Goal: Check status: Check status

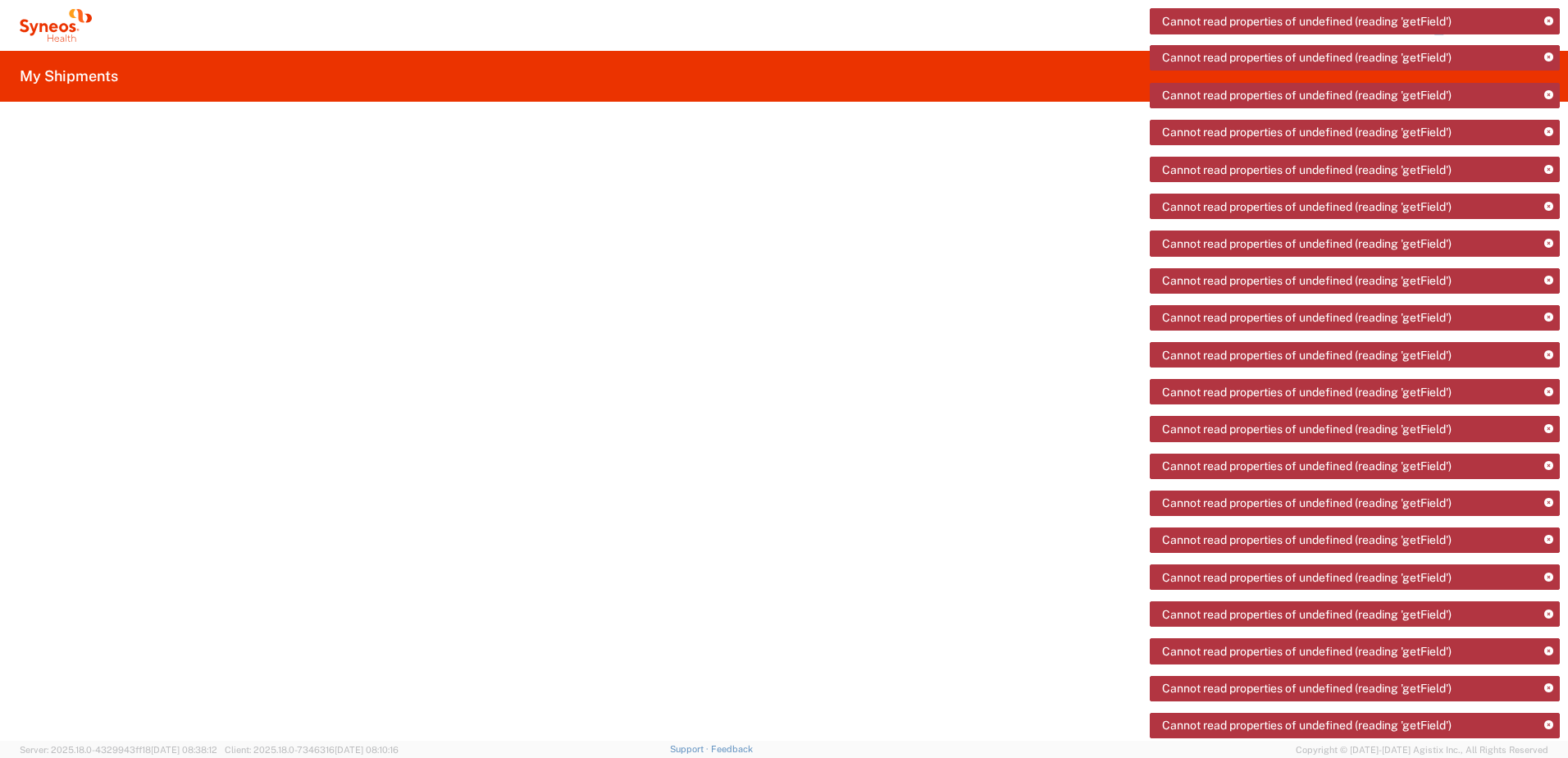
drag, startPoint x: 973, startPoint y: 154, endPoint x: 1037, endPoint y: 129, distance: 68.7
click at [975, 155] on agx-ag-table at bounding box center [793, 443] width 1548 height 593
drag, startPoint x: 47, startPoint y: 23, endPoint x: 60, endPoint y: 20, distance: 13.3
click at [49, 23] on icon at bounding box center [55, 25] width 72 height 33
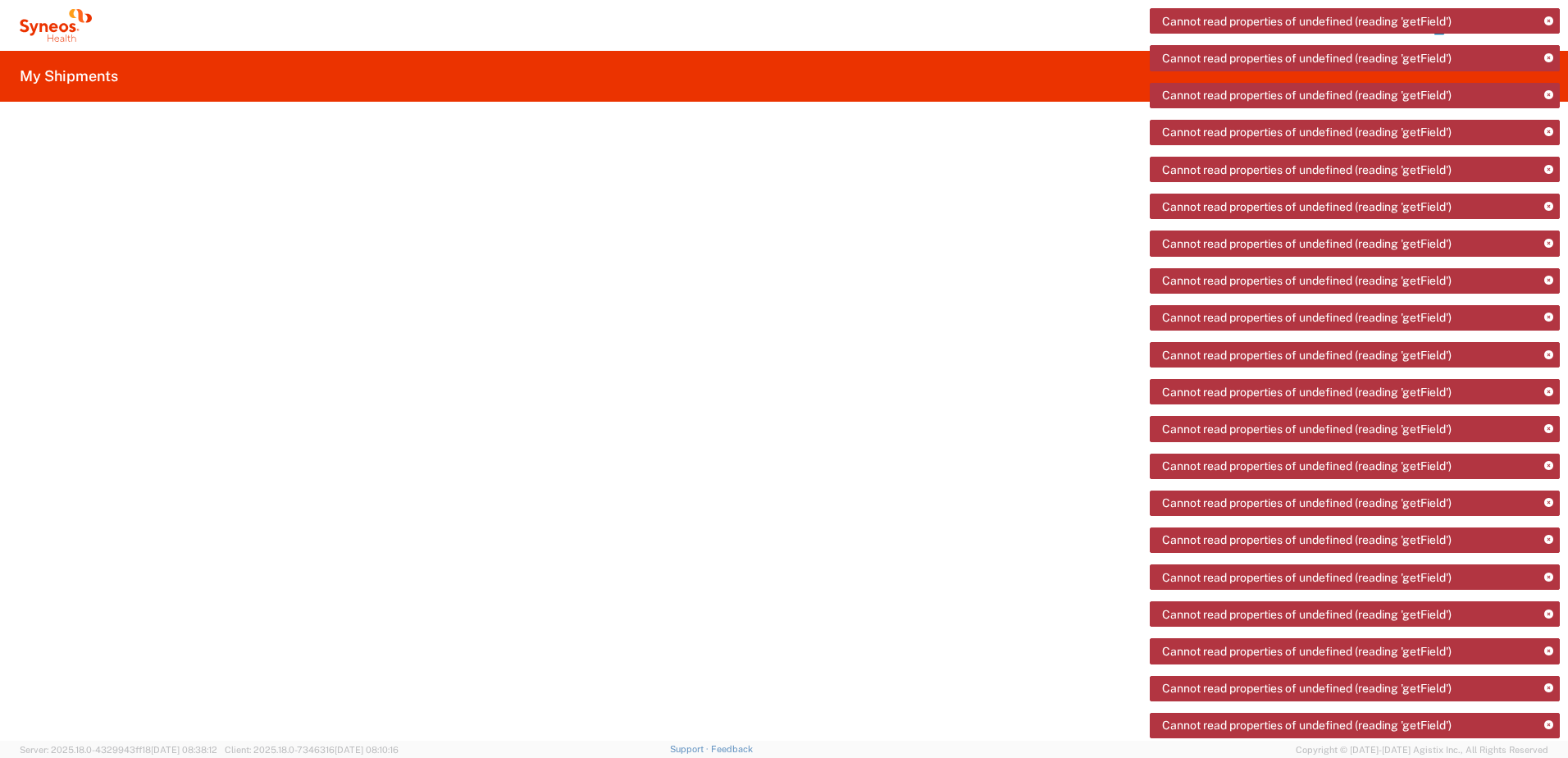
drag, startPoint x: 79, startPoint y: 83, endPoint x: 516, endPoint y: 101, distance: 437.4
click at [80, 83] on h2 "My Shipments" at bounding box center [69, 76] width 99 height 20
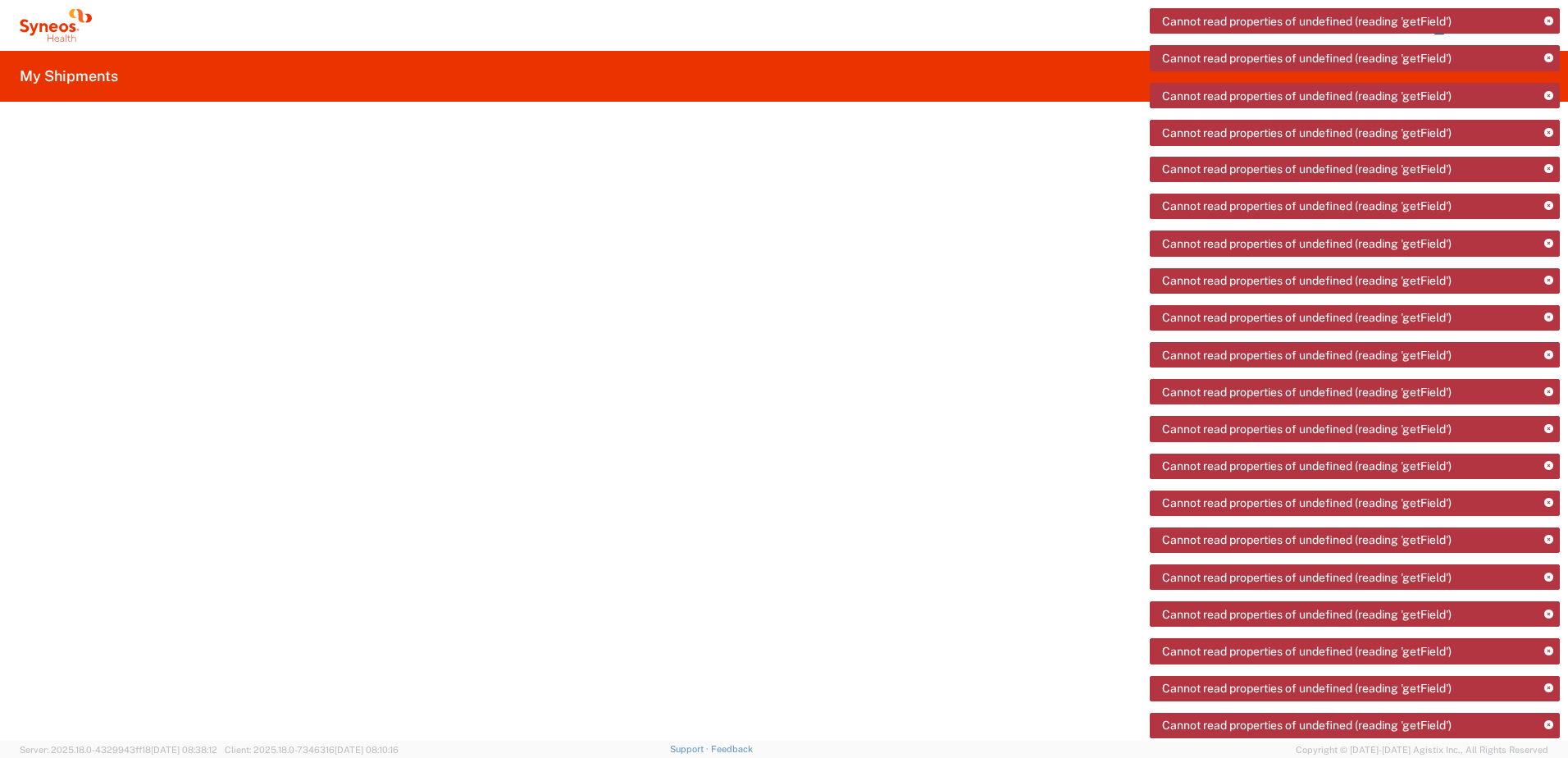
drag, startPoint x: 1552, startPoint y: 61, endPoint x: 1524, endPoint y: 65, distance: 28.3
click at [53, 33] on icon at bounding box center [55, 25] width 72 height 33
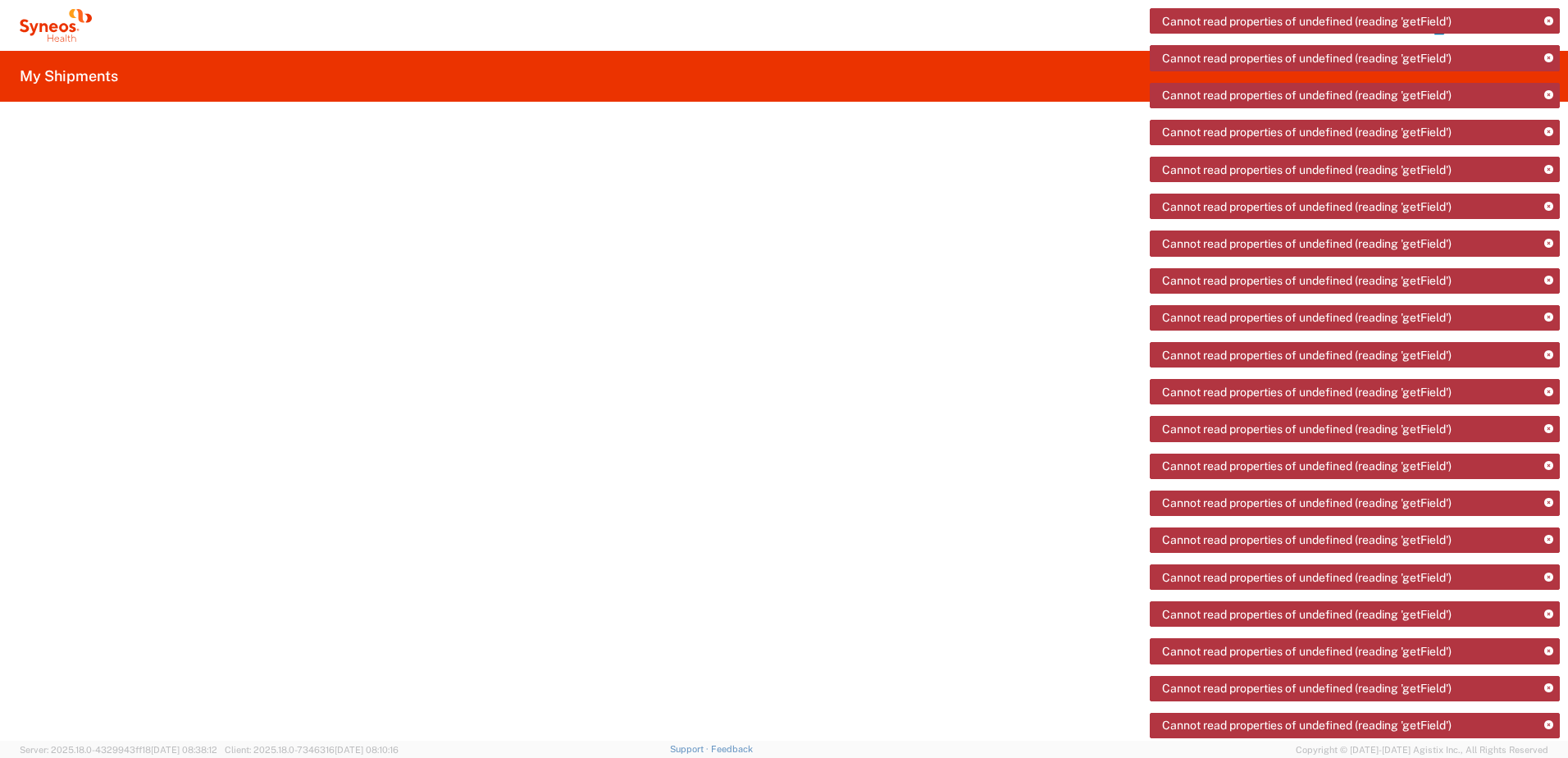
click at [53, 32] on icon at bounding box center [55, 25] width 72 height 33
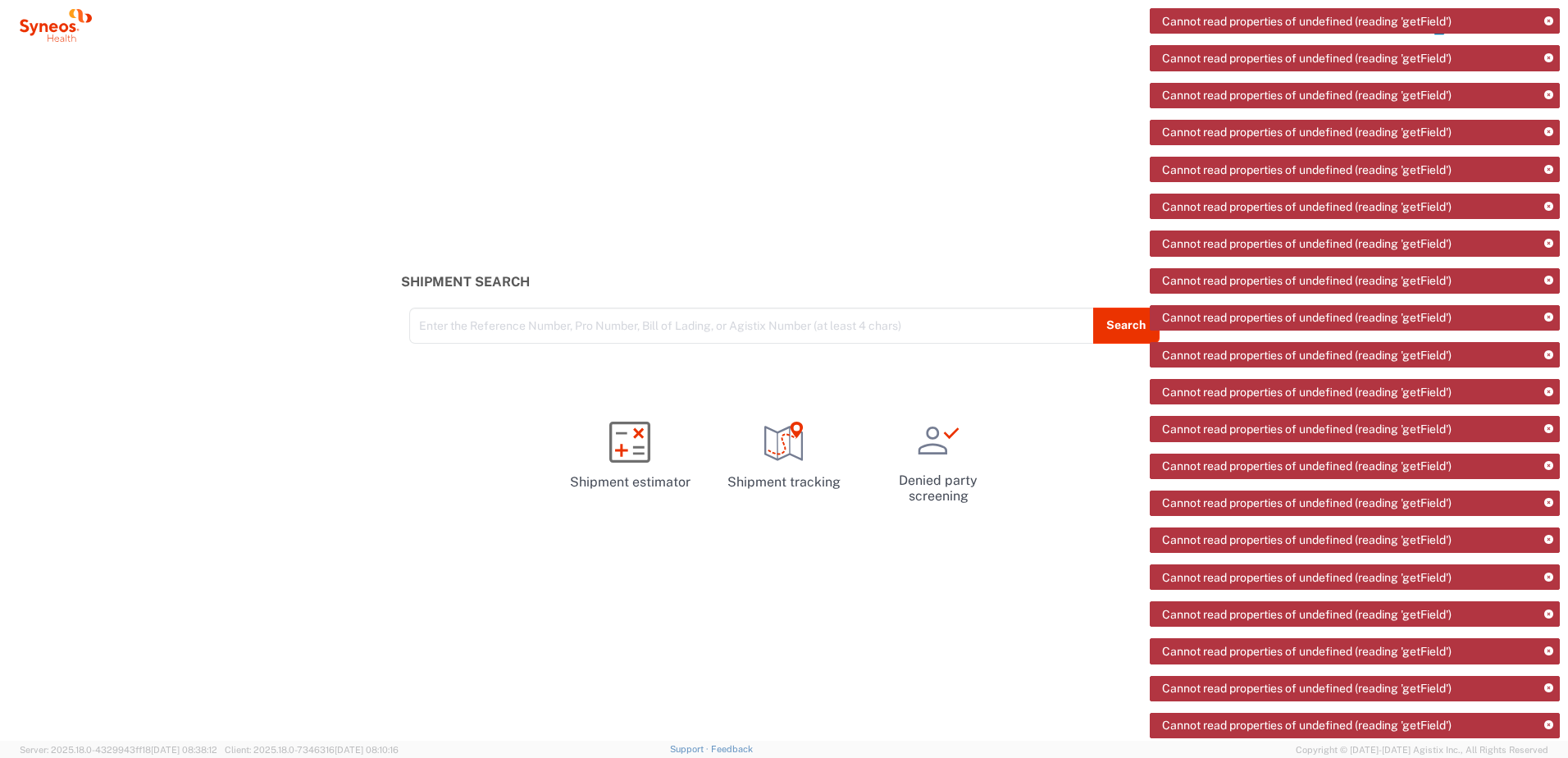
click at [818, 144] on div "Shipment Search Enter the Reference Number, Pro Number, Bill of Lading, or Agis…" at bounding box center [784, 395] width 1568 height 689
click at [1550, 23] on icon at bounding box center [1548, 22] width 9 height 9
click at [1547, 24] on icon at bounding box center [1548, 22] width 9 height 9
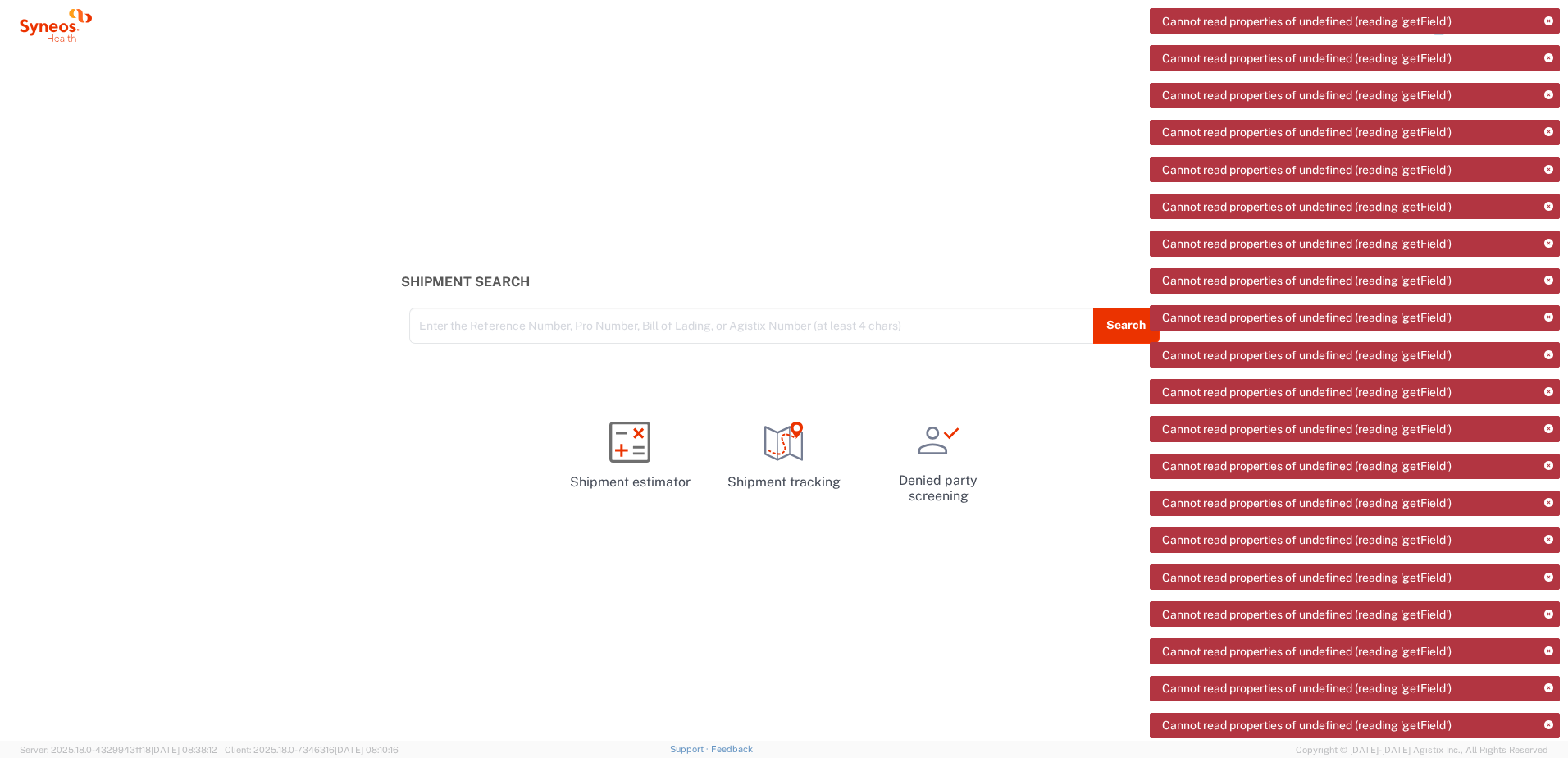
click at [1547, 24] on icon at bounding box center [1548, 22] width 9 height 9
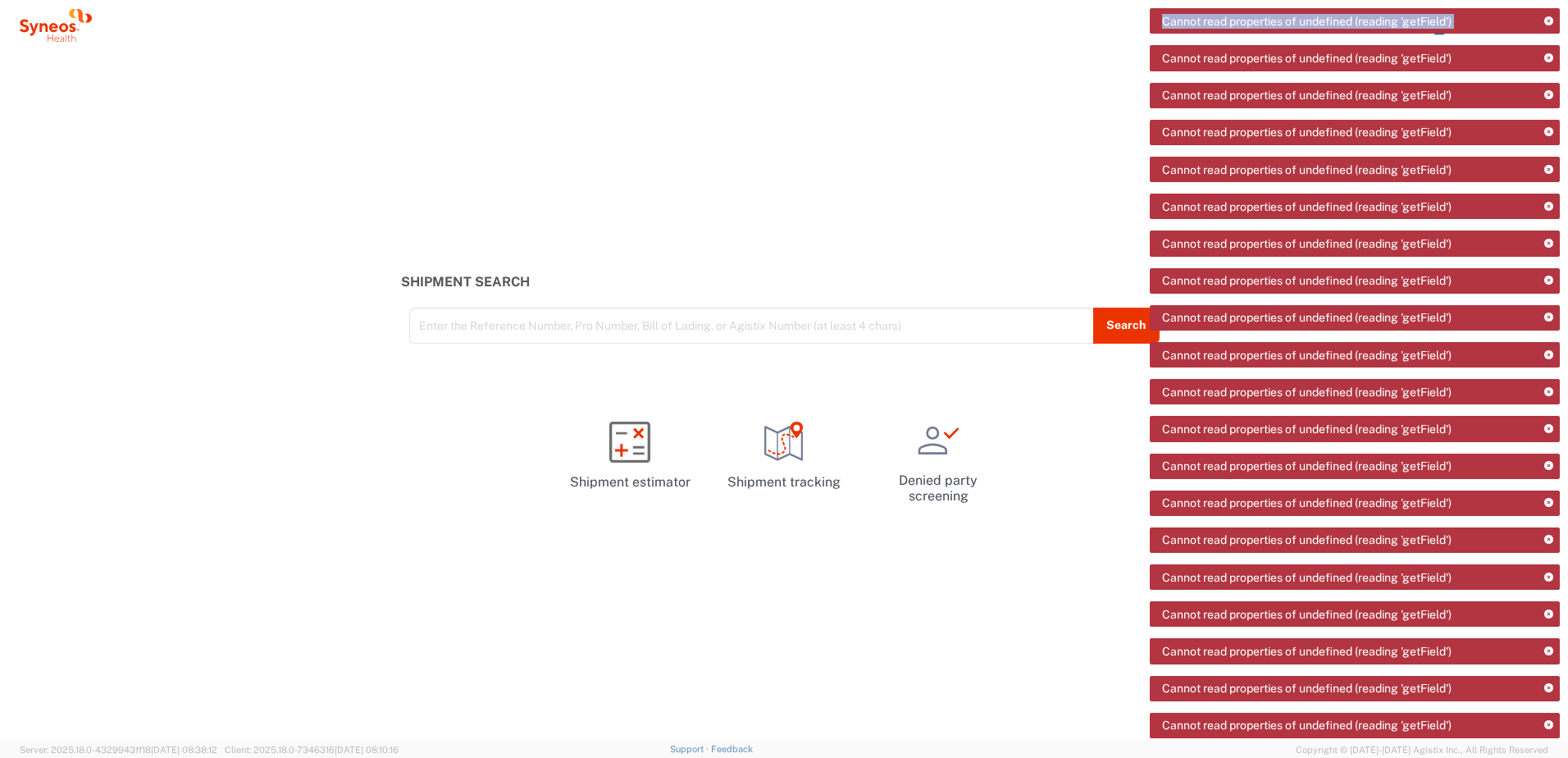
click at [1547, 24] on icon at bounding box center [1548, 22] width 9 height 9
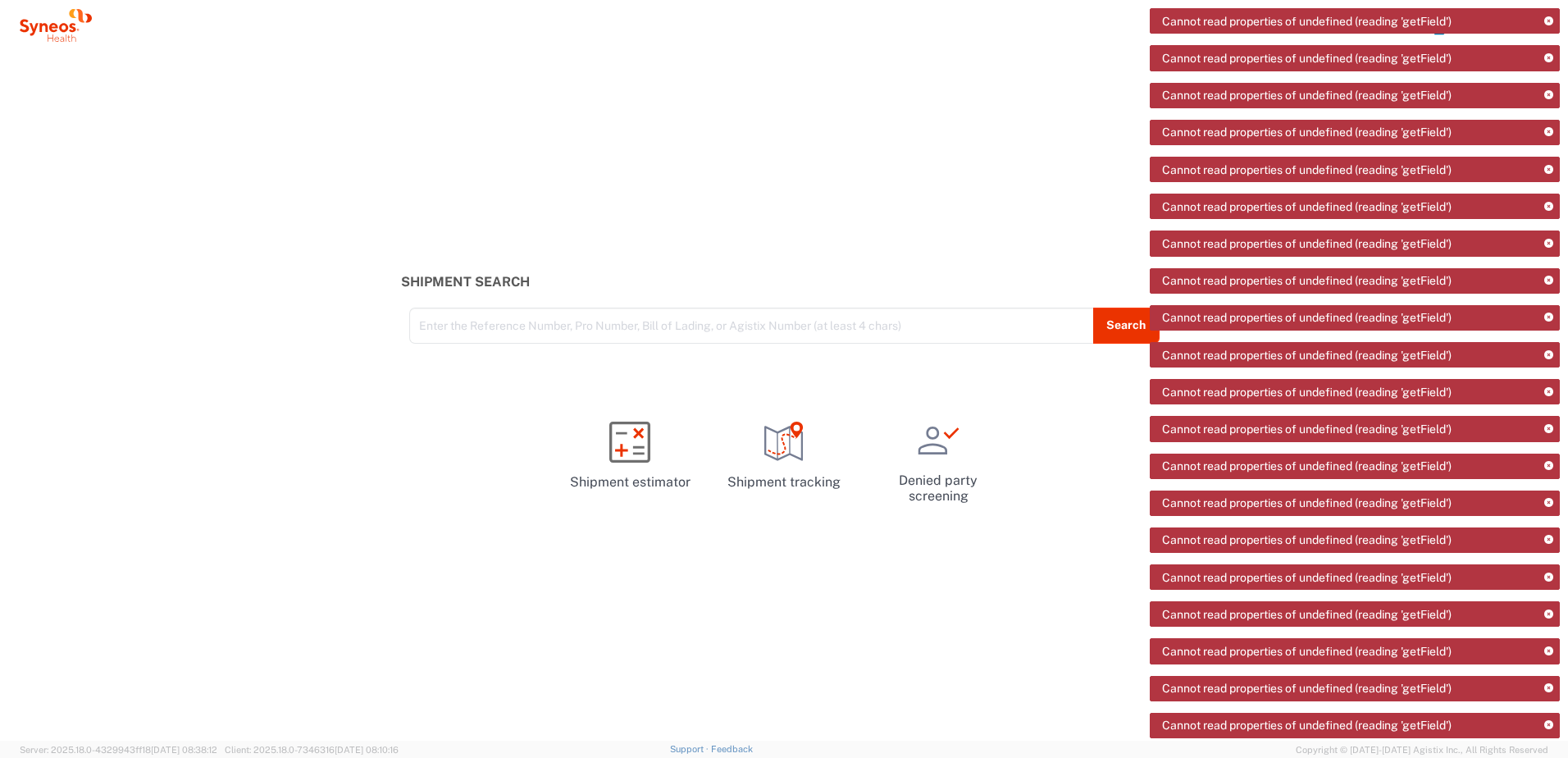
click at [761, 137] on div "Shipment Search Enter the Reference Number, Pro Number, Bill of Lading, or Agis…" at bounding box center [784, 395] width 1568 height 689
click at [768, 456] on icon at bounding box center [784, 442] width 41 height 41
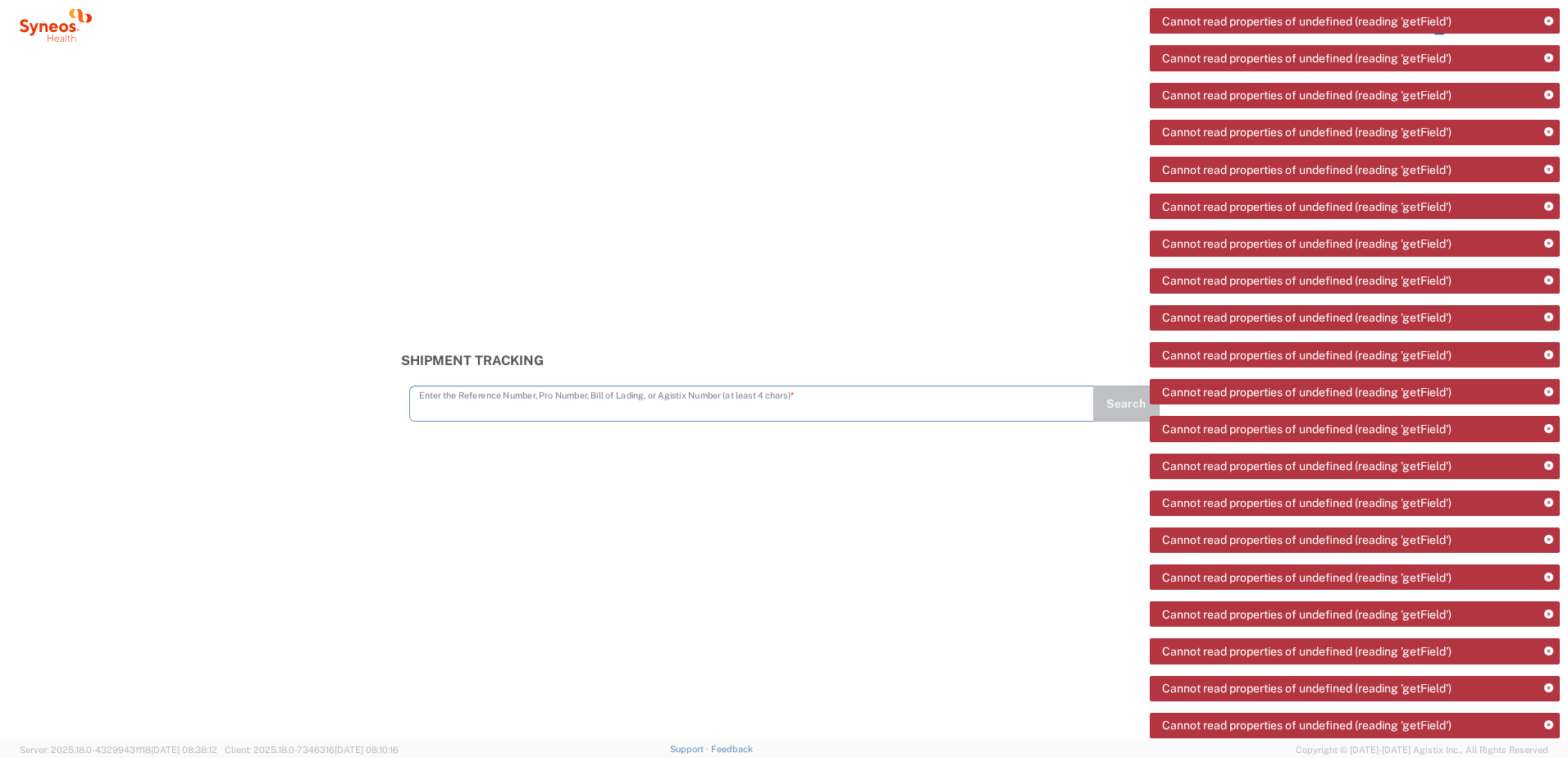
click at [61, 38] on icon at bounding box center [55, 25] width 72 height 33
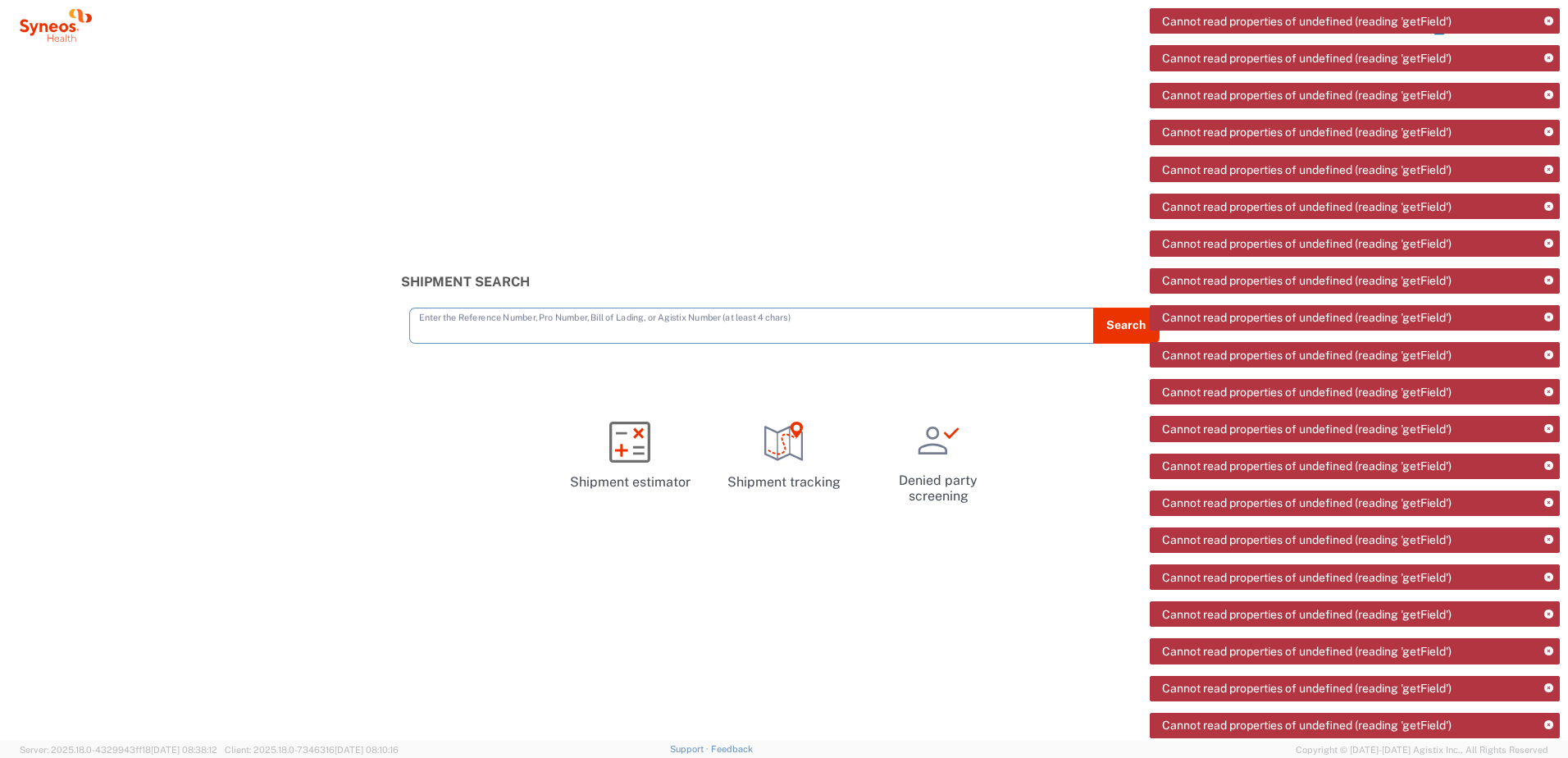
click at [1546, 21] on icon at bounding box center [1548, 22] width 9 height 9
drag, startPoint x: 1057, startPoint y: 483, endPoint x: 1063, endPoint y: 461, distance: 22.8
click at [1059, 474] on div "Shipment Search Enter the Reference Number, Pro Number, Bill of Lading, or Agis…" at bounding box center [784, 395] width 1568 height 689
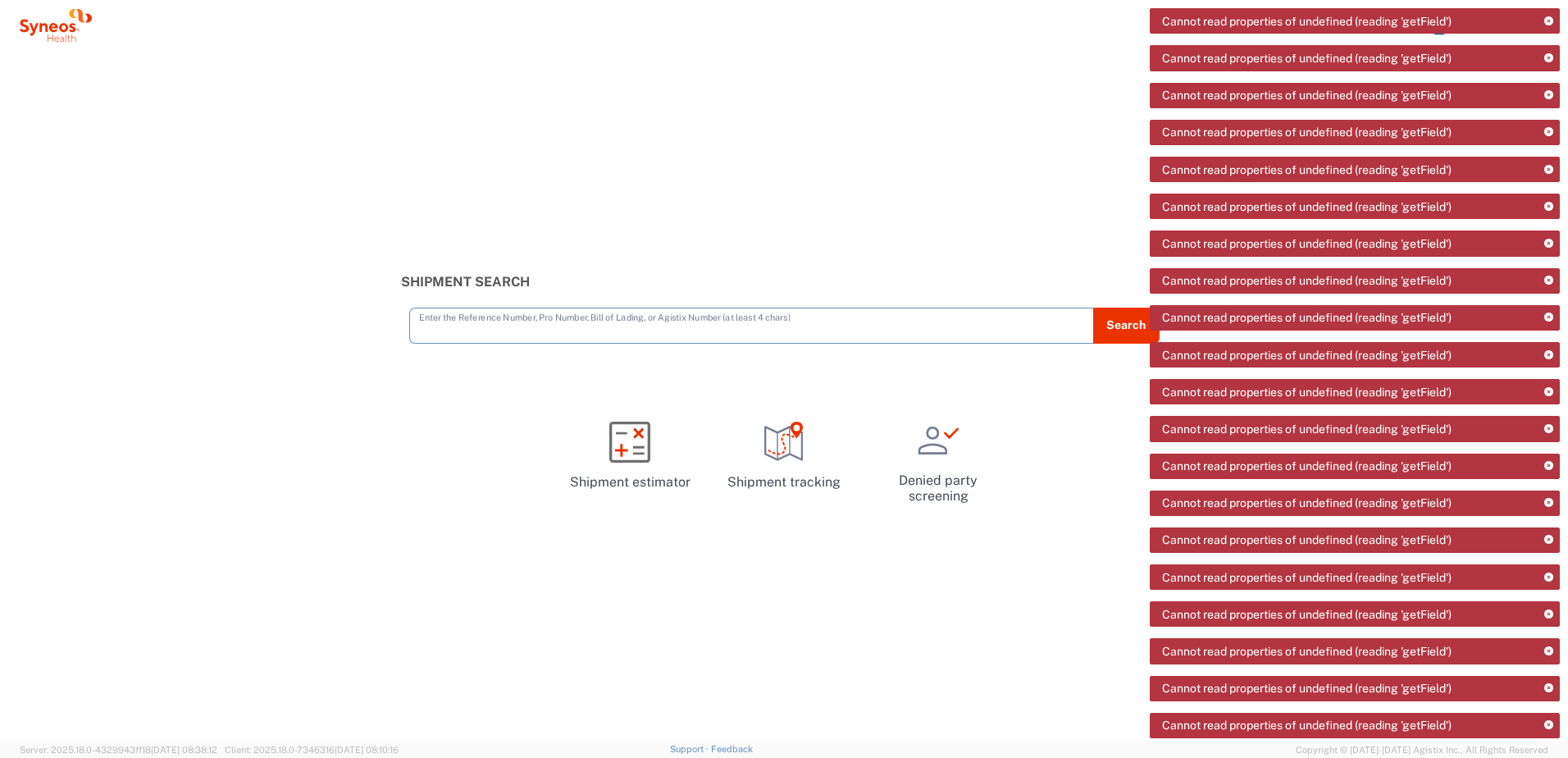
drag, startPoint x: 917, startPoint y: 329, endPoint x: 767, endPoint y: 329, distance: 150.0
click at [916, 329] on input "text" at bounding box center [751, 324] width 665 height 29
click at [658, 252] on div "Shipment Search Enter the Reference Number, Pro Number, Bill of Lading, or Agis…" at bounding box center [784, 395] width 1568 height 689
drag, startPoint x: 1539, startPoint y: 36, endPoint x: 1523, endPoint y: 36, distance: 16.0
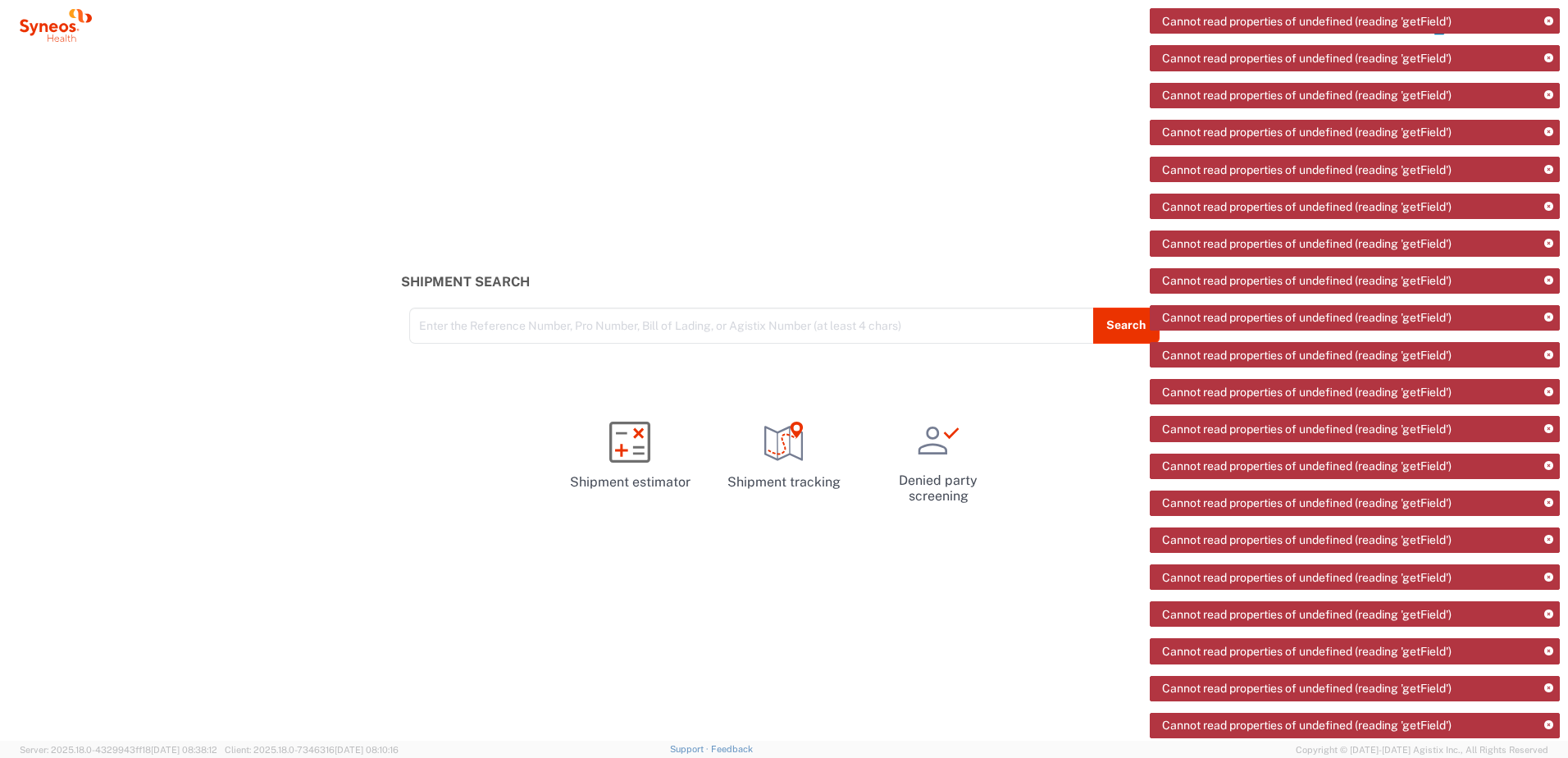
drag, startPoint x: 1488, startPoint y: 36, endPoint x: 1454, endPoint y: 39, distance: 34.1
click at [1437, 33] on div "Cannot read properties of undefined (reading 'getField')" at bounding box center [1354, 21] width 410 height 25
click at [1438, 32] on div "Cannot read properties of undefined (reading 'getField')" at bounding box center [1354, 21] width 410 height 25
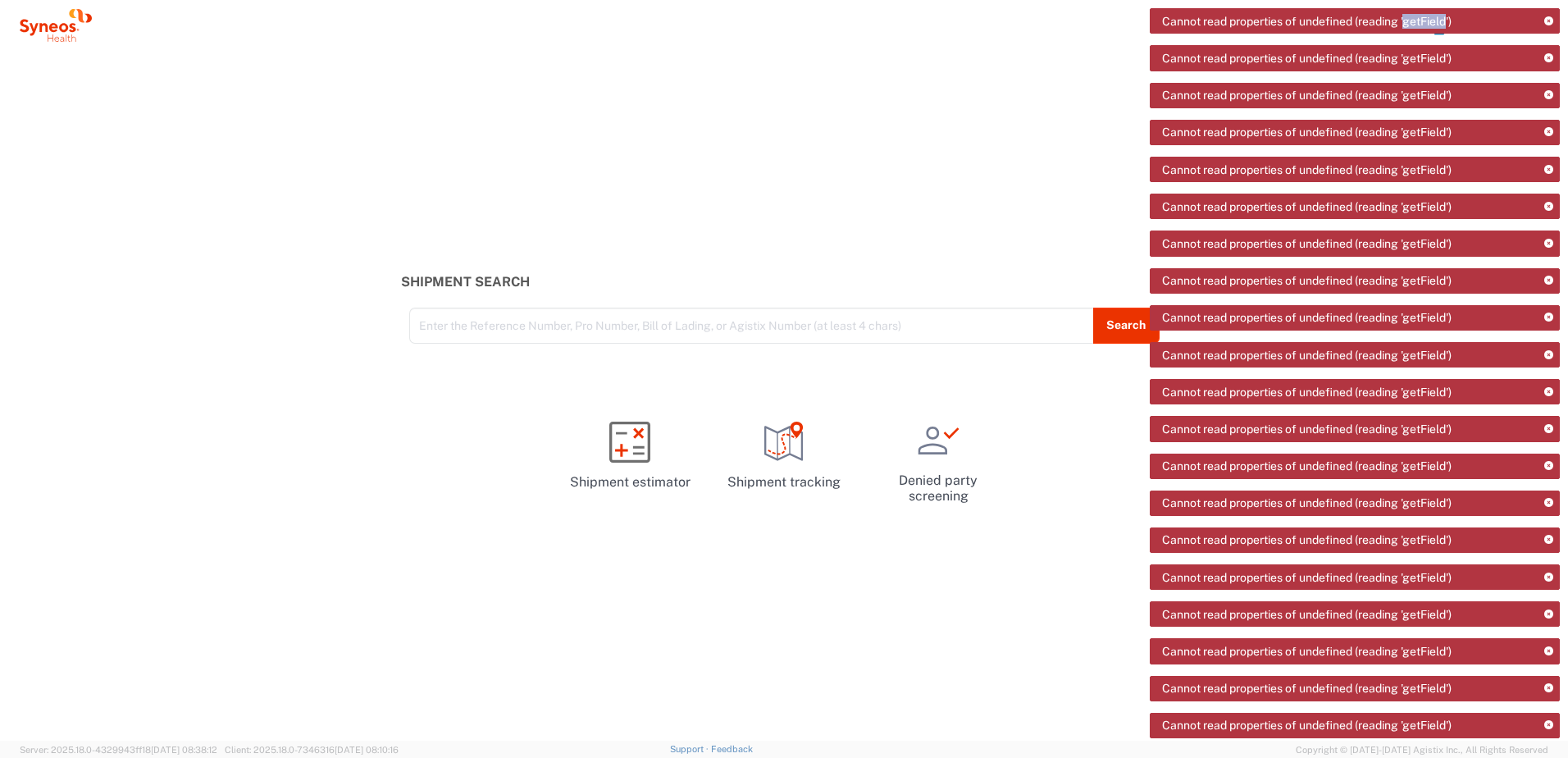
click at [1438, 32] on div "Cannot read properties of undefined (reading 'getField')" at bounding box center [1354, 21] width 410 height 25
click at [891, 125] on div "Shipment Search Enter the Reference Number, Pro Number, Bill of Lading, or Agis…" at bounding box center [784, 395] width 1568 height 689
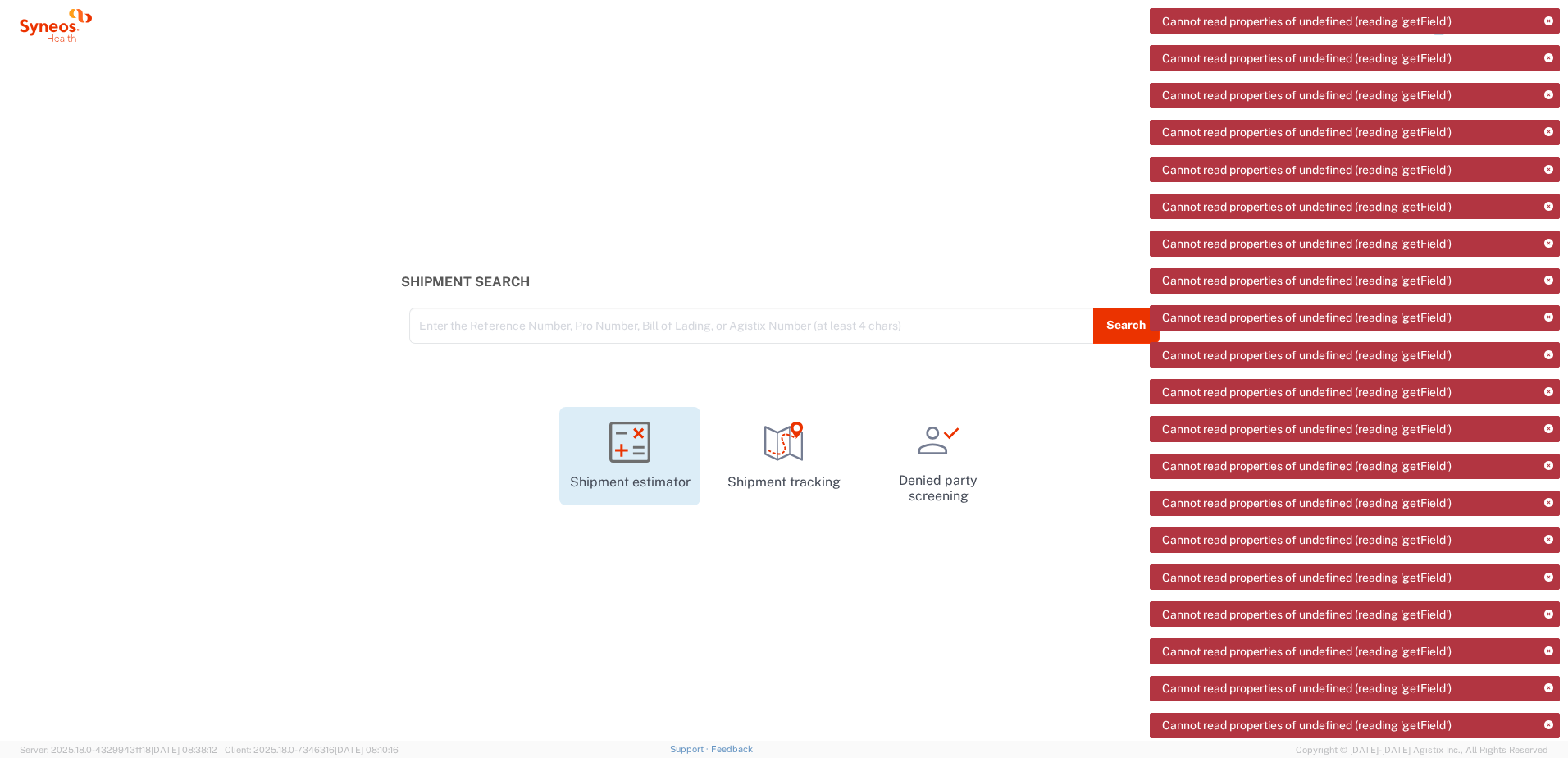
click at [629, 458] on icon at bounding box center [630, 442] width 41 height 41
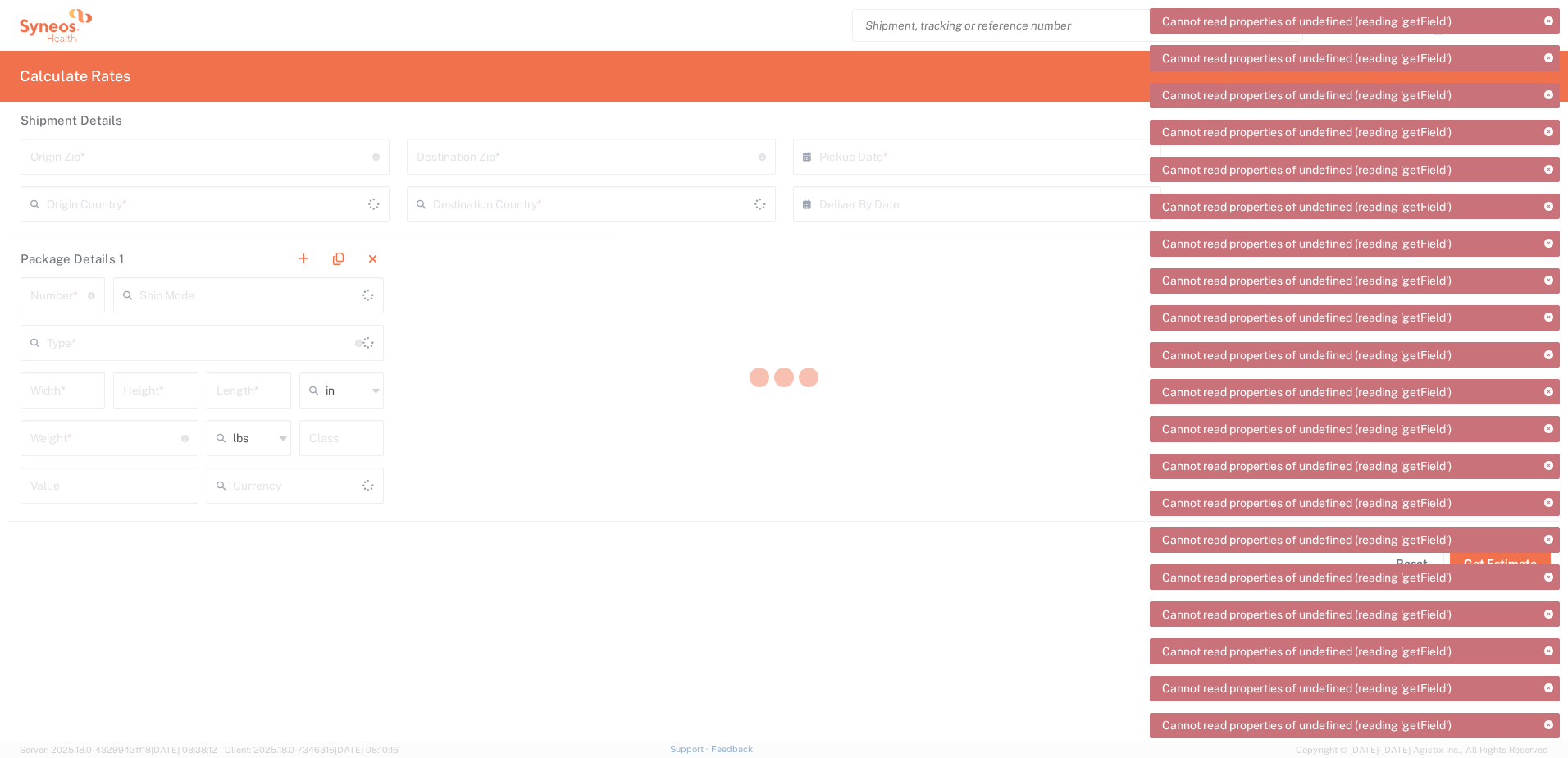
type input "US Dollar"
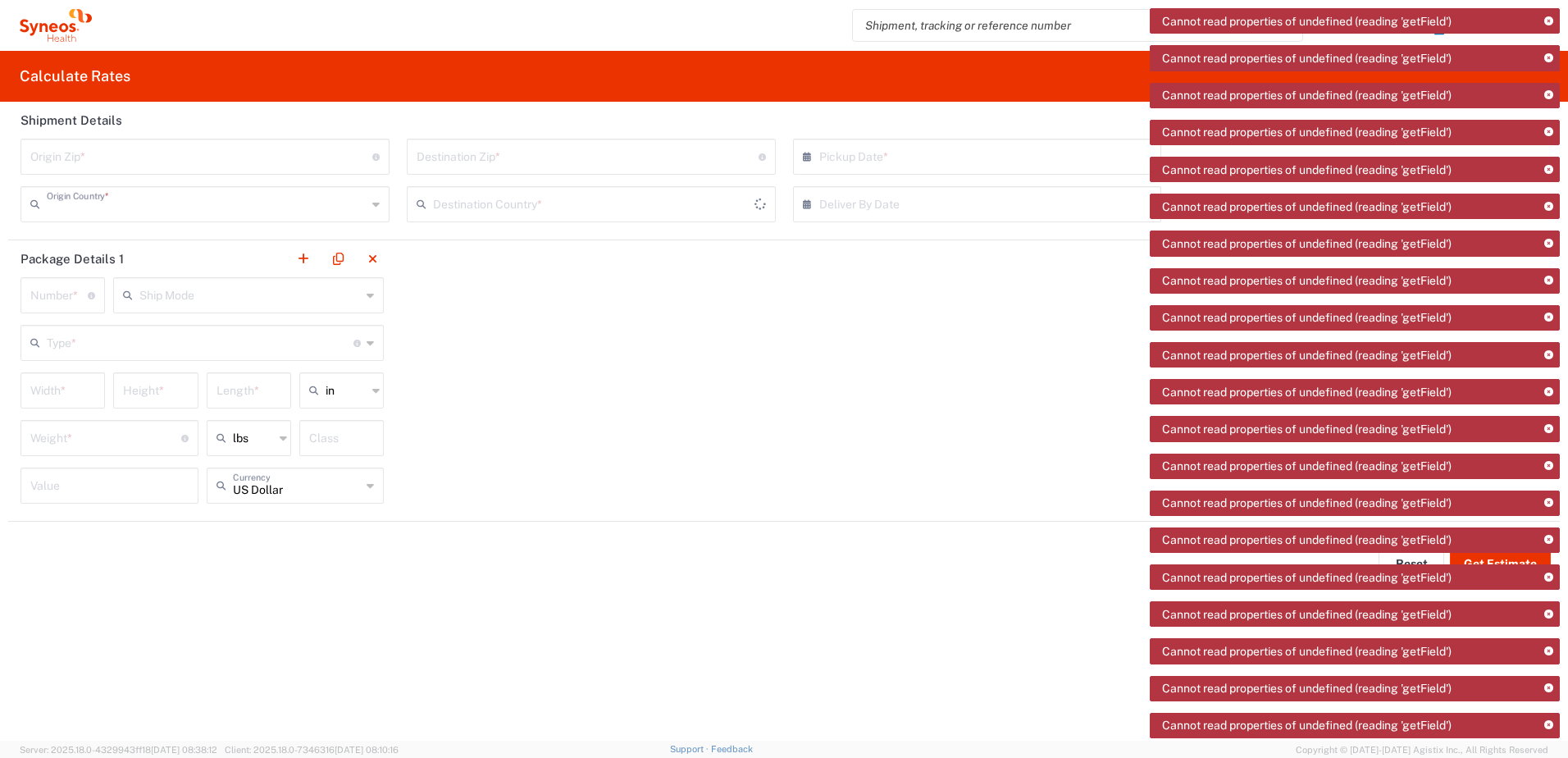
type input "United States"
click at [746, 360] on div "Package Details 1 Number * Number of packages of specified package type and dim…" at bounding box center [784, 381] width 1551 height 282
click at [70, 31] on icon at bounding box center [71, 27] width 7 height 9
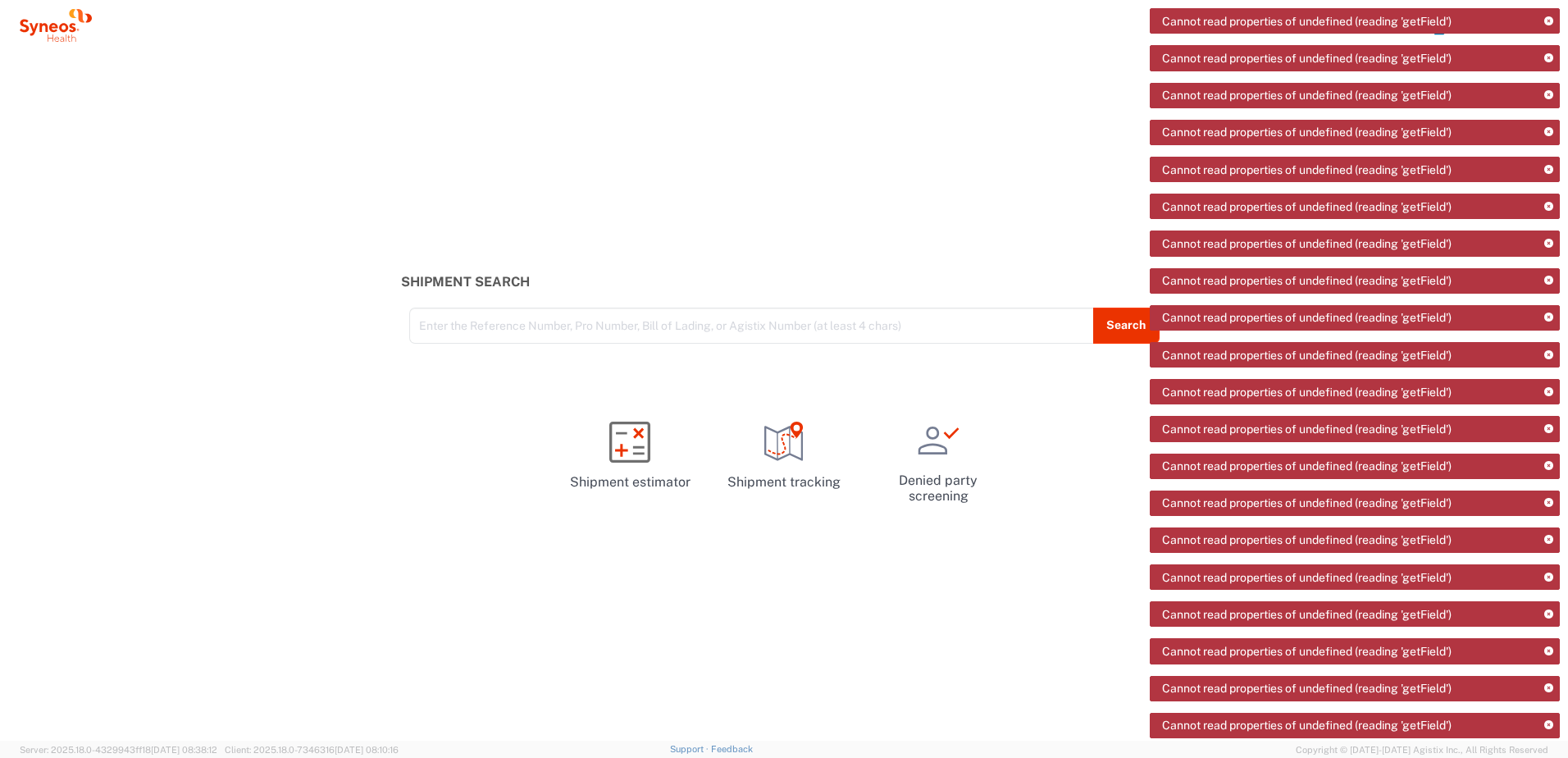
click at [1551, 20] on icon at bounding box center [1548, 22] width 9 height 9
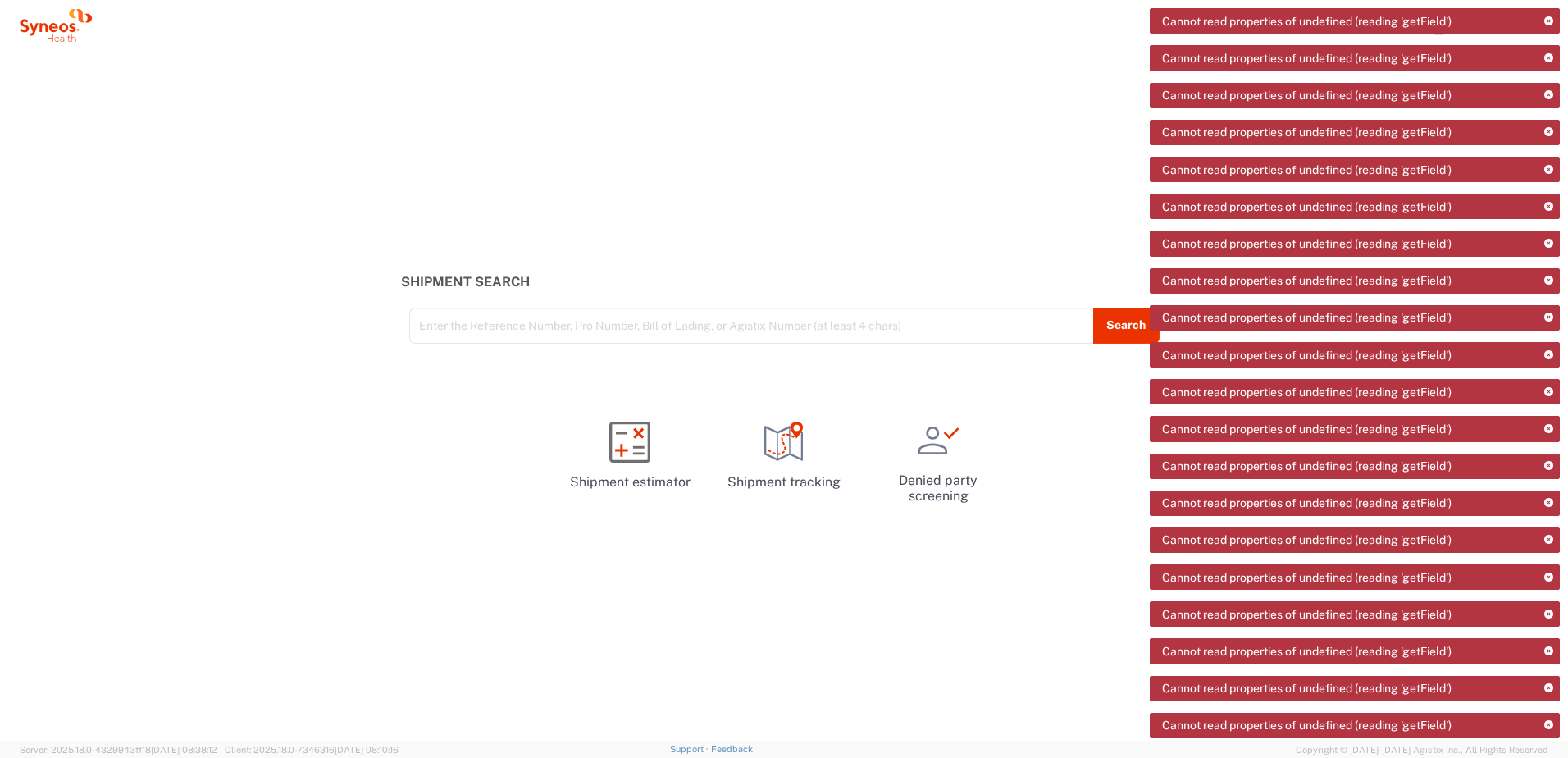
click at [1551, 20] on icon at bounding box center [1548, 22] width 9 height 9
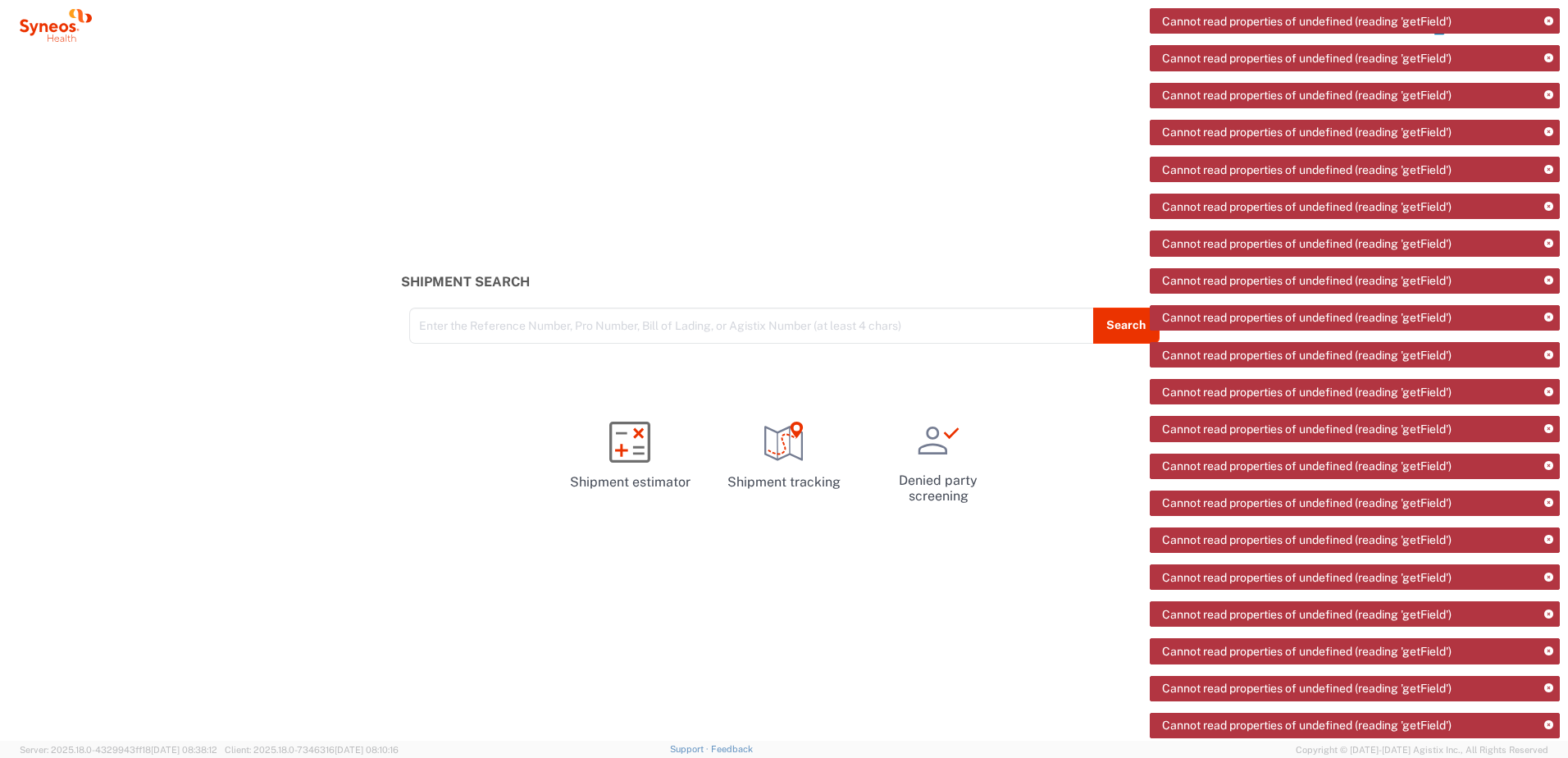
click at [1551, 20] on icon at bounding box center [1548, 22] width 9 height 9
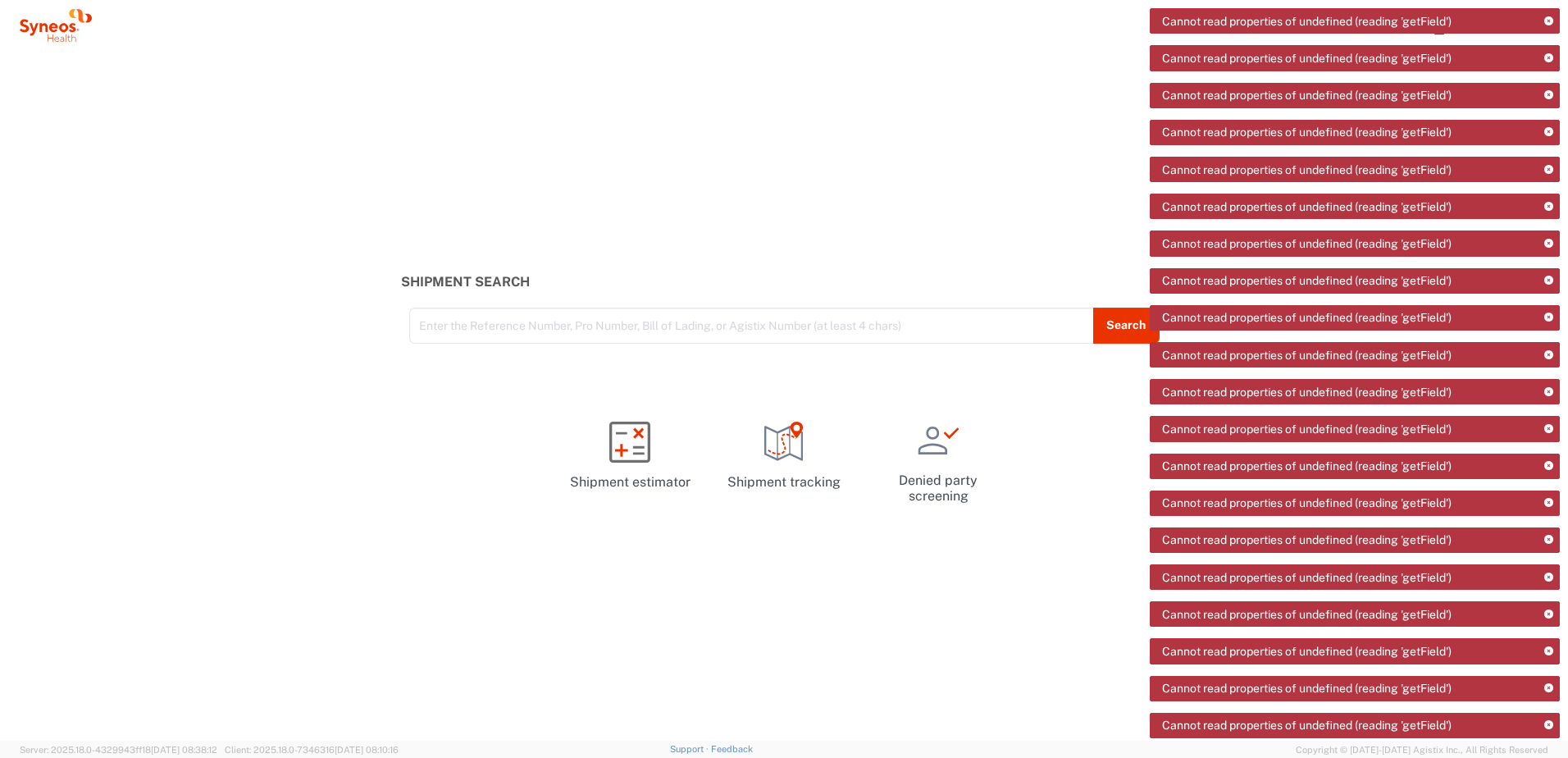
click at [1551, 20] on icon at bounding box center [1548, 22] width 9 height 9
drag, startPoint x: 1551, startPoint y: 20, endPoint x: 1473, endPoint y: 11, distance: 78.5
click at [1545, 20] on icon at bounding box center [1548, 22] width 9 height 9
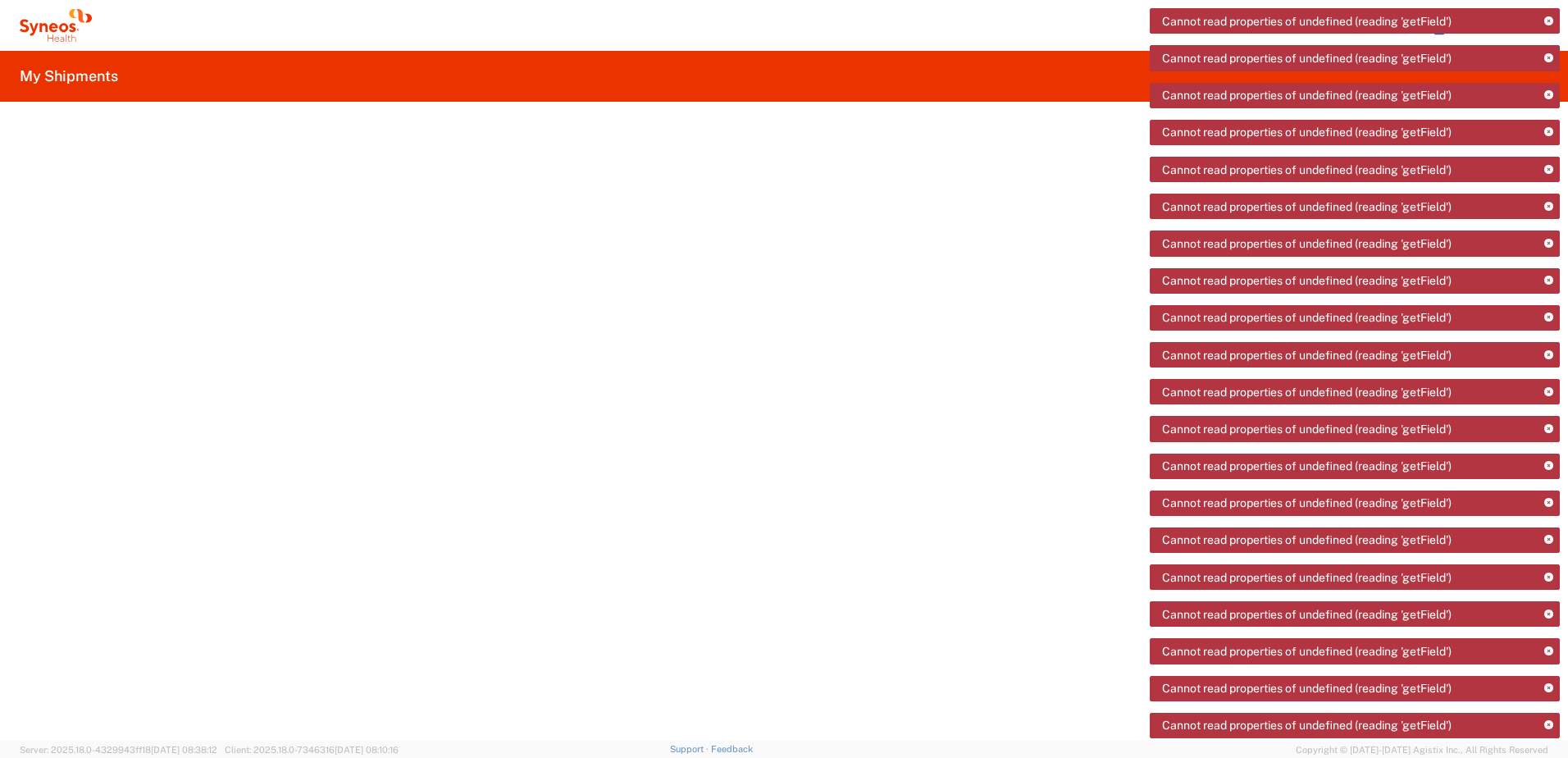
click at [810, 359] on agx-ag-table at bounding box center [793, 443] width 1548 height 593
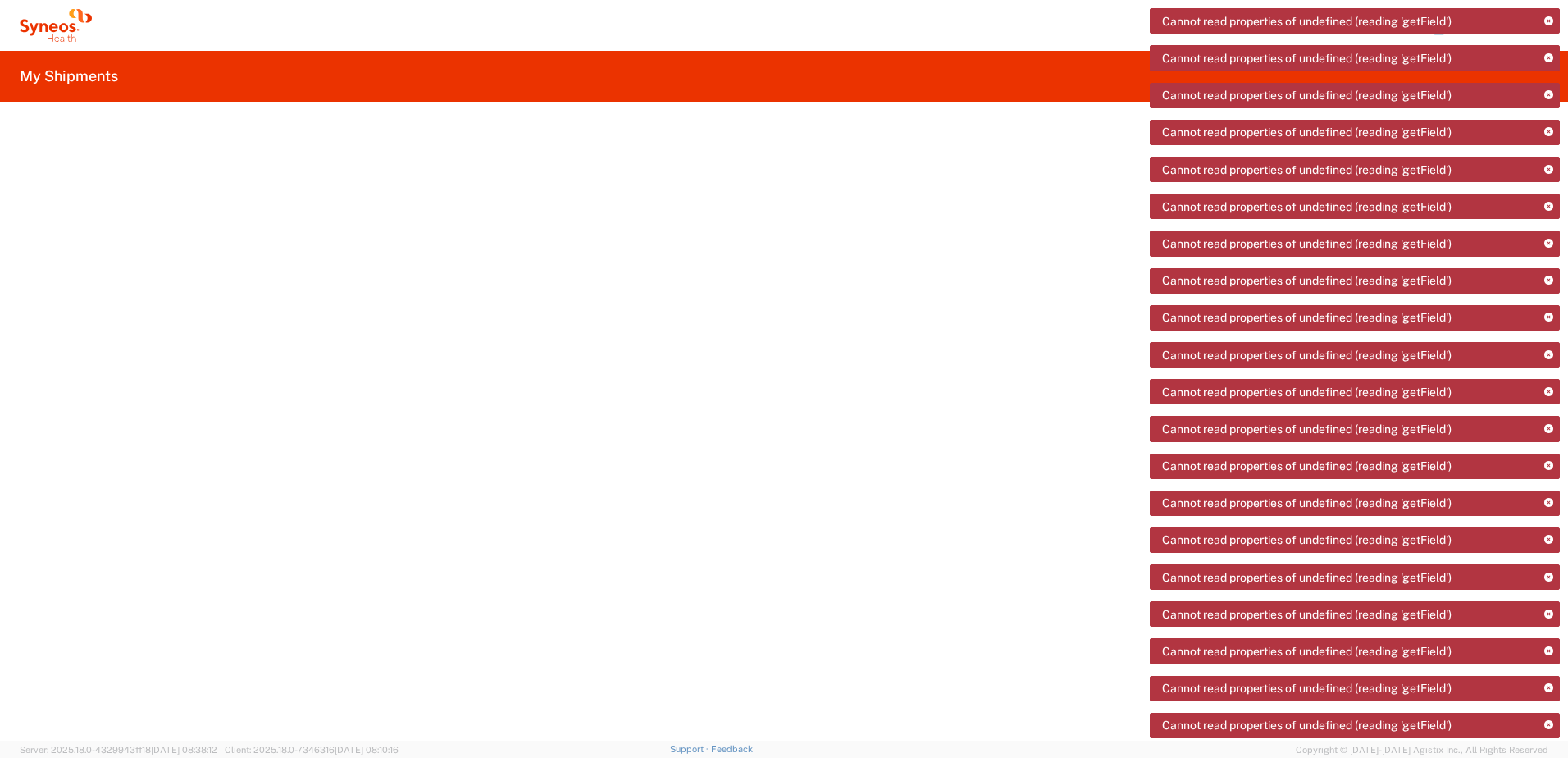
drag, startPoint x: 1440, startPoint y: 35, endPoint x: 1421, endPoint y: 47, distance: 22.5
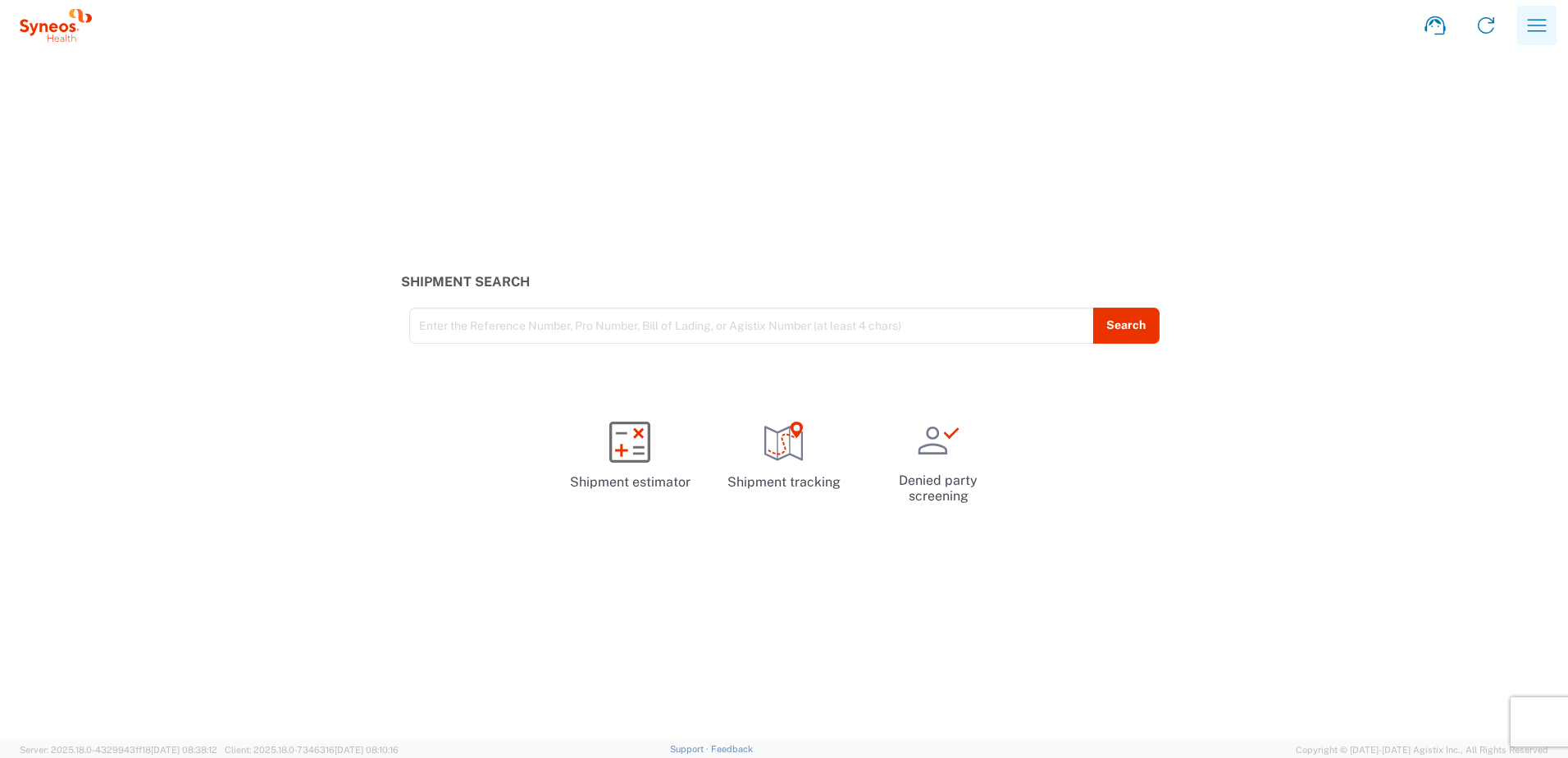
click at [1542, 28] on icon "button" at bounding box center [1537, 25] width 26 height 26
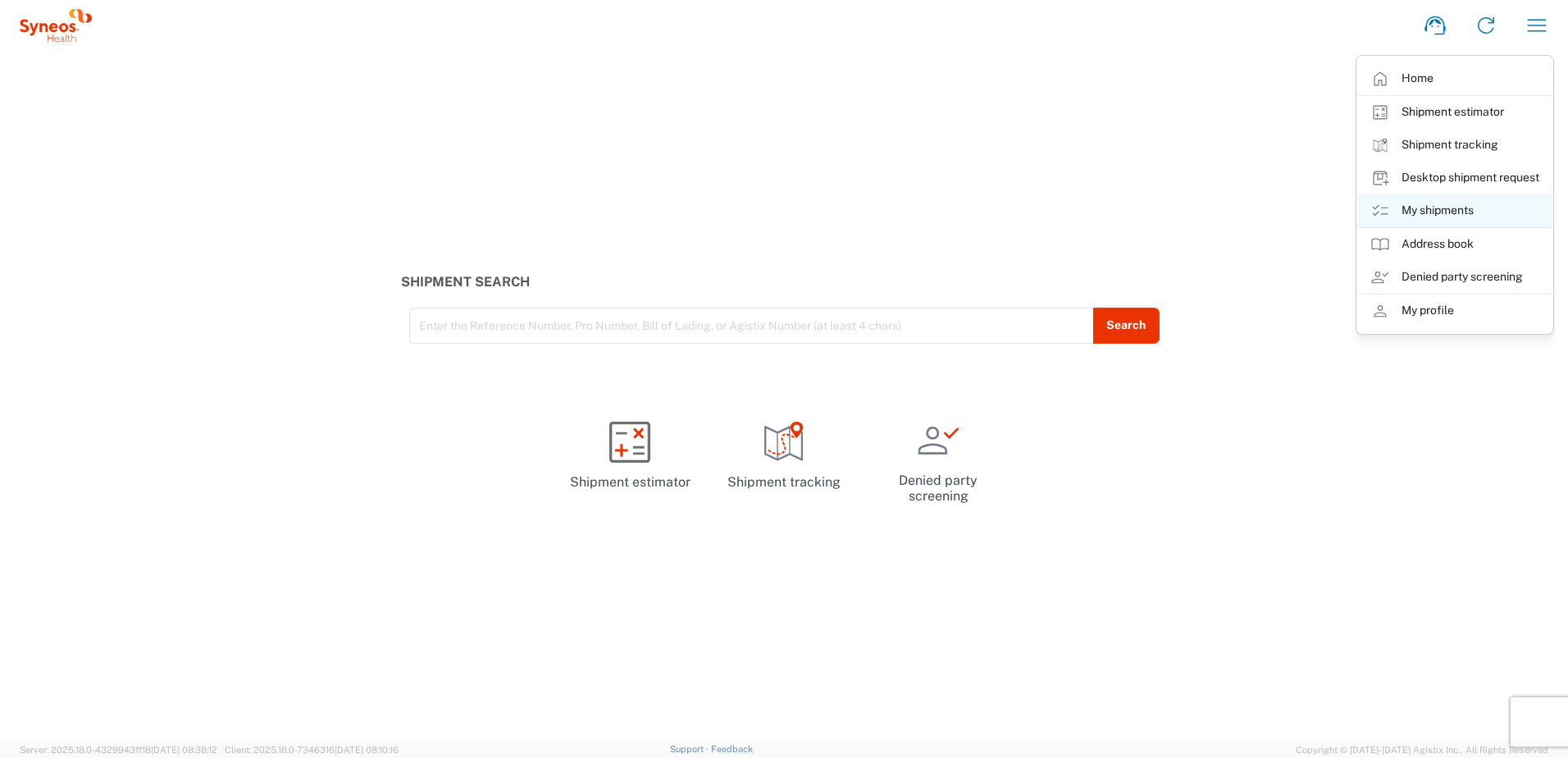
click at [1448, 211] on link "My shipments" at bounding box center [1454, 210] width 195 height 33
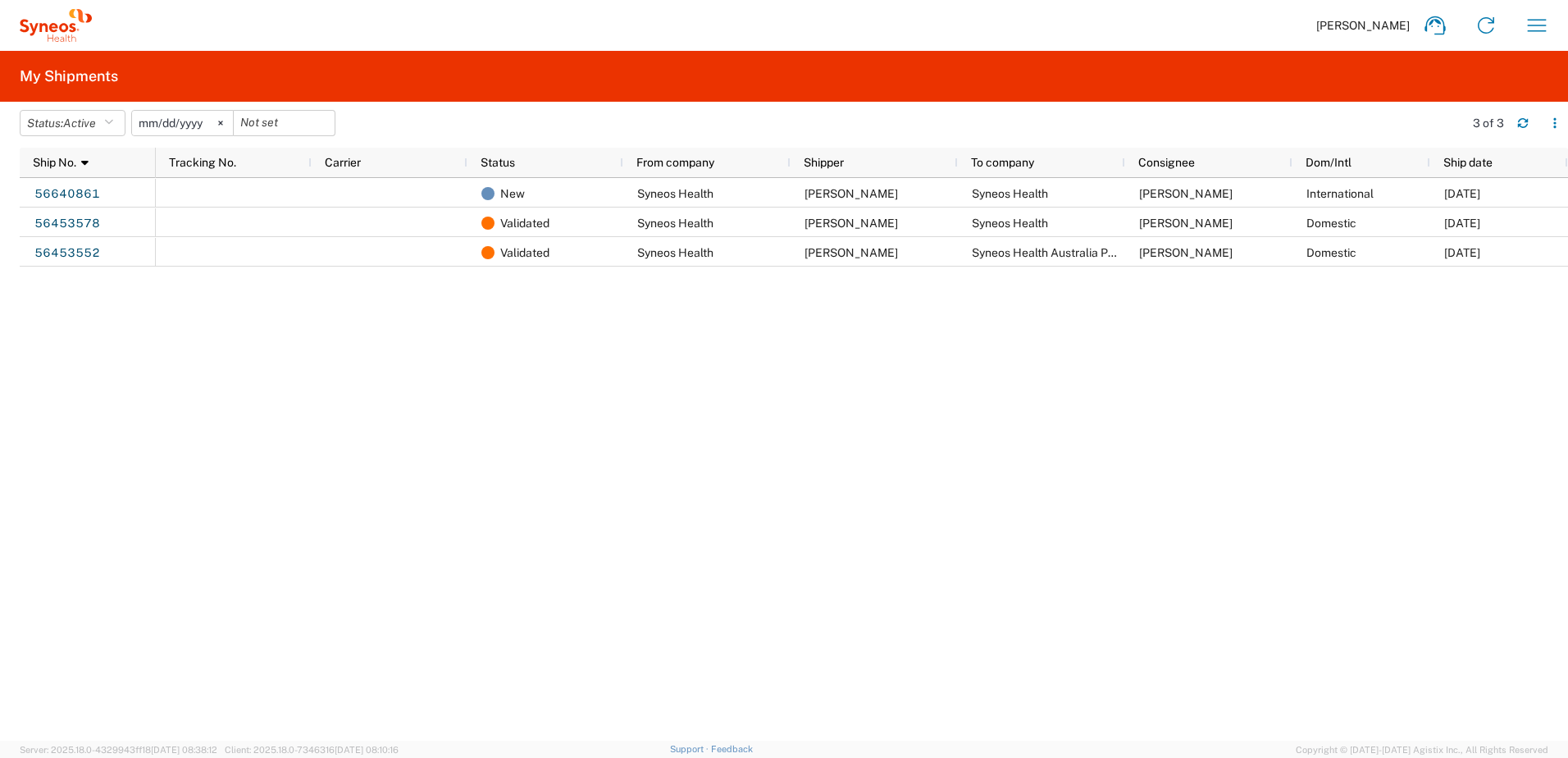
click at [886, 419] on div "New Syneos Health [PERSON_NAME] Syneos Health [PERSON_NAME] International [DATE…" at bounding box center [862, 459] width 1412 height 563
click at [1536, 26] on icon "button" at bounding box center [1537, 25] width 26 height 26
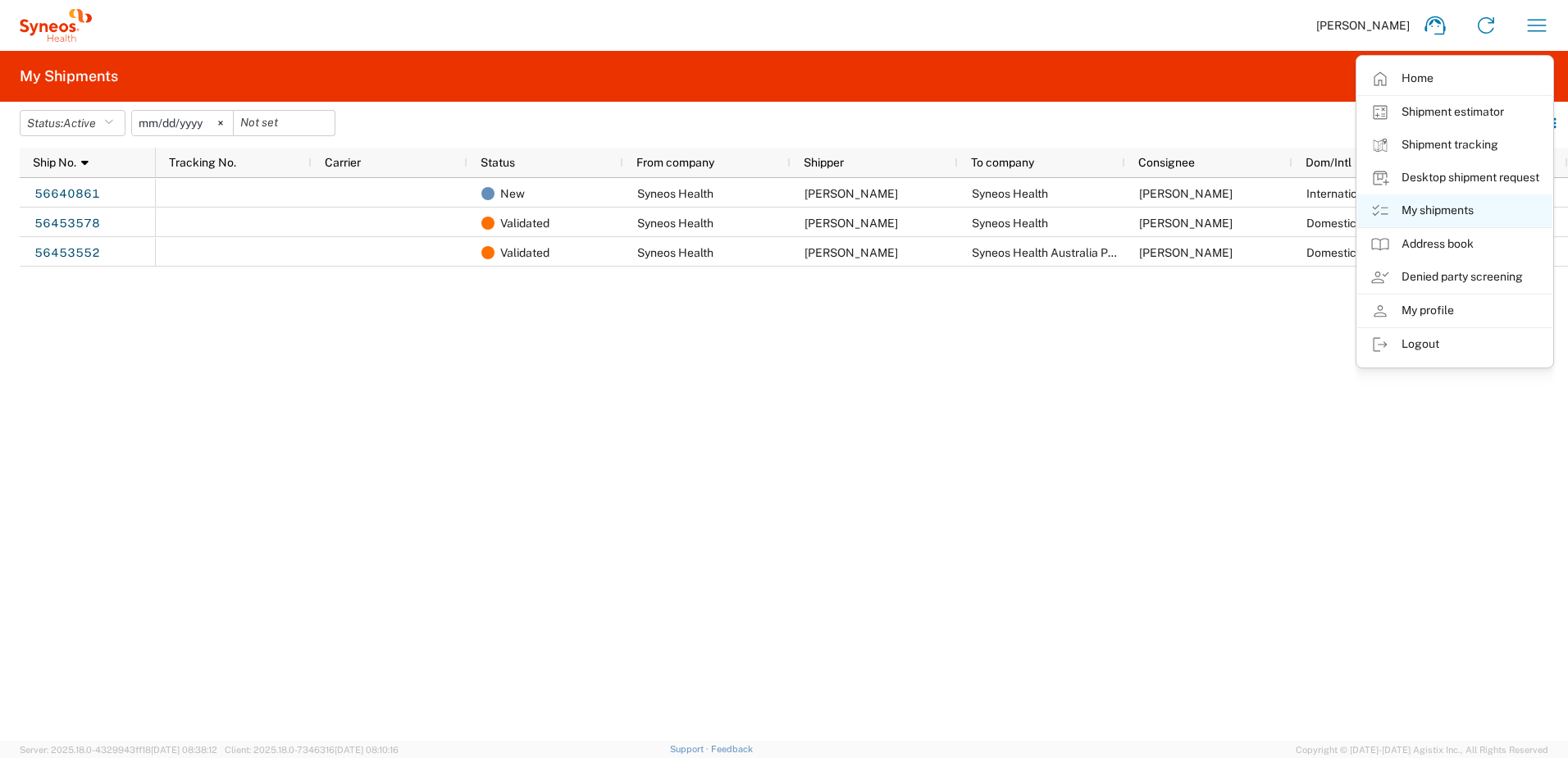
click at [1462, 213] on link "My shipments" at bounding box center [1454, 210] width 195 height 33
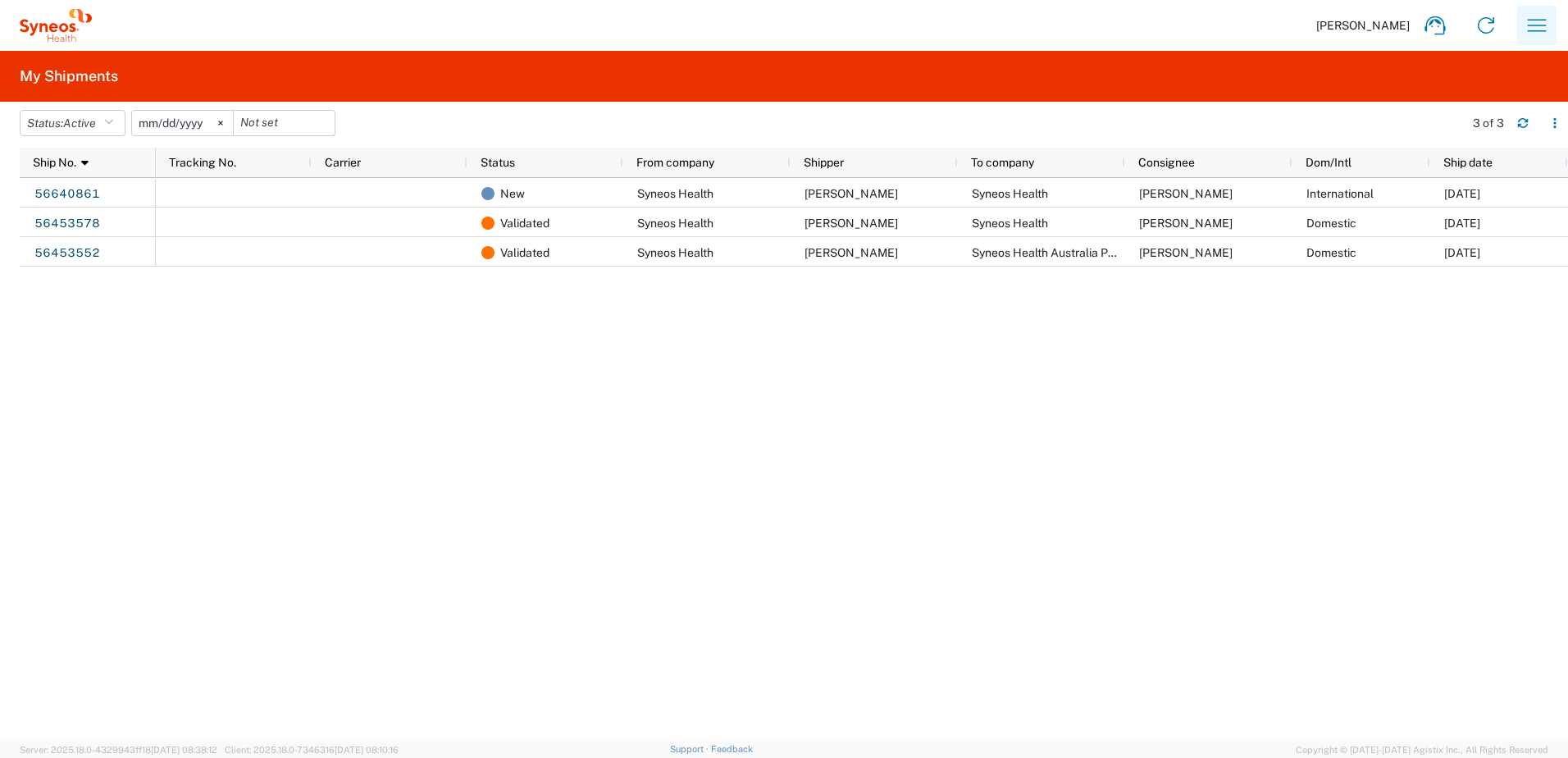
click at [1544, 38] on icon "button" at bounding box center [1537, 25] width 26 height 26
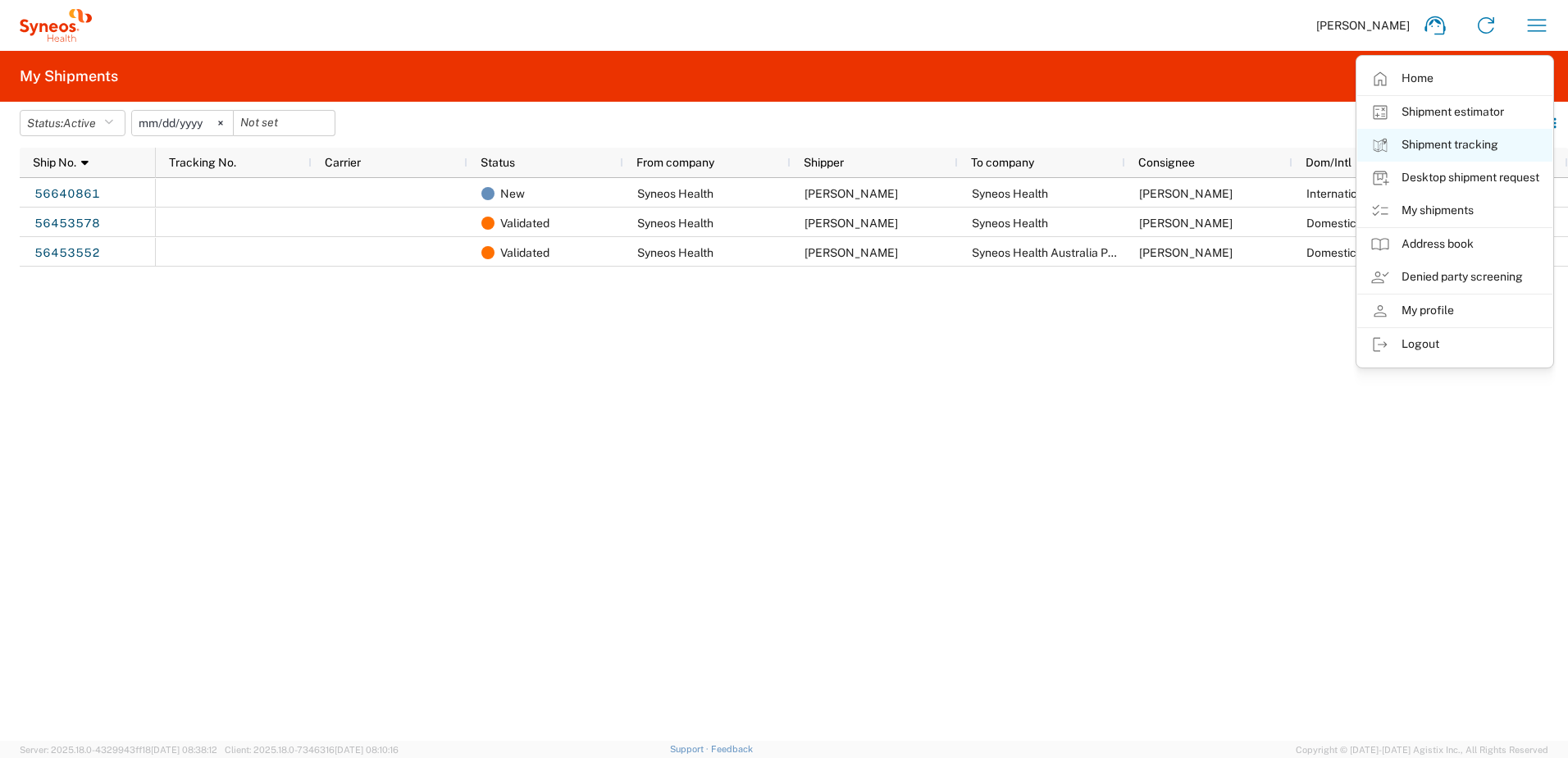
click at [1477, 146] on link "Shipment tracking" at bounding box center [1454, 145] width 195 height 33
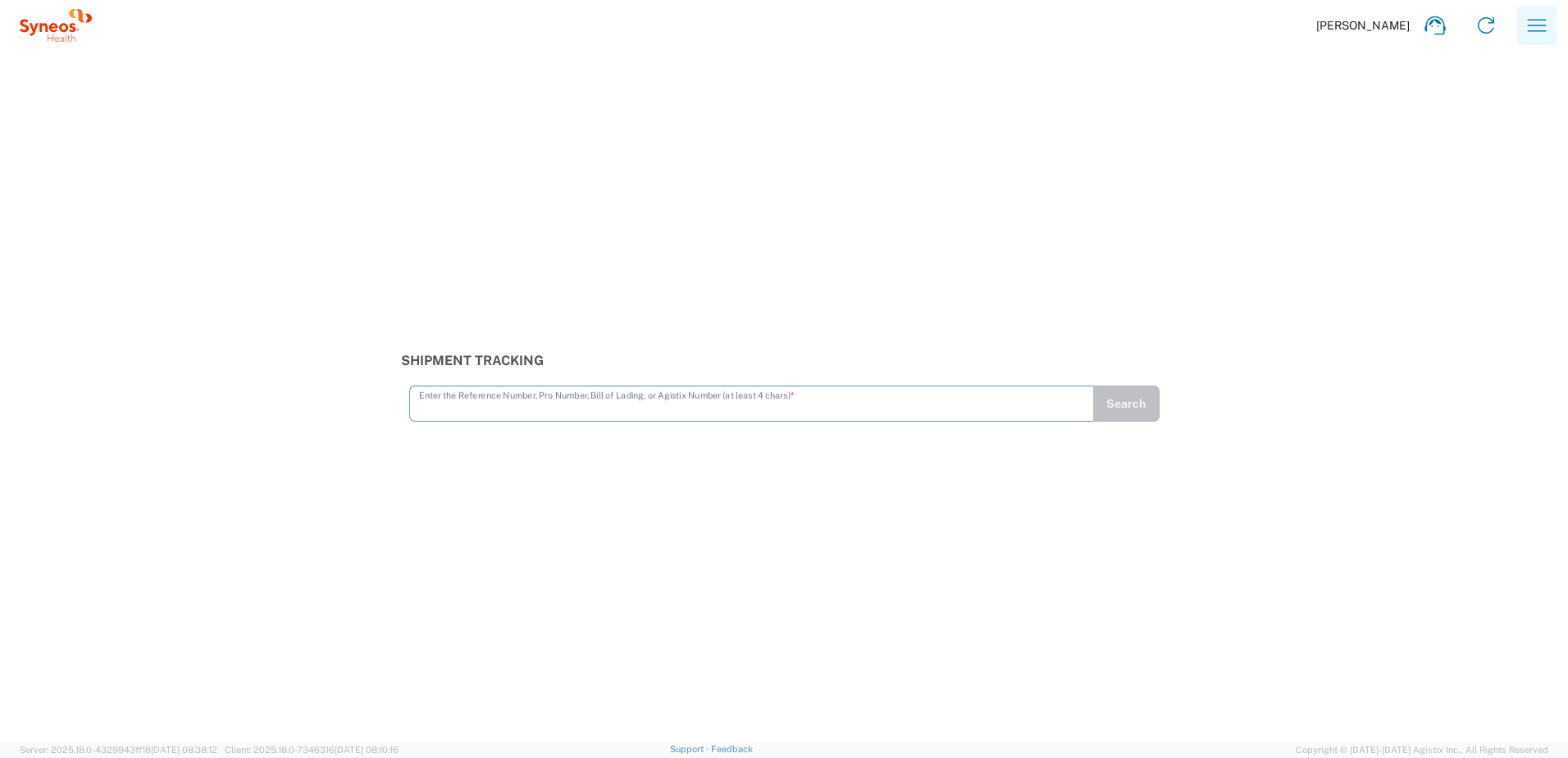
click at [1530, 19] on icon "button" at bounding box center [1537, 25] width 26 height 26
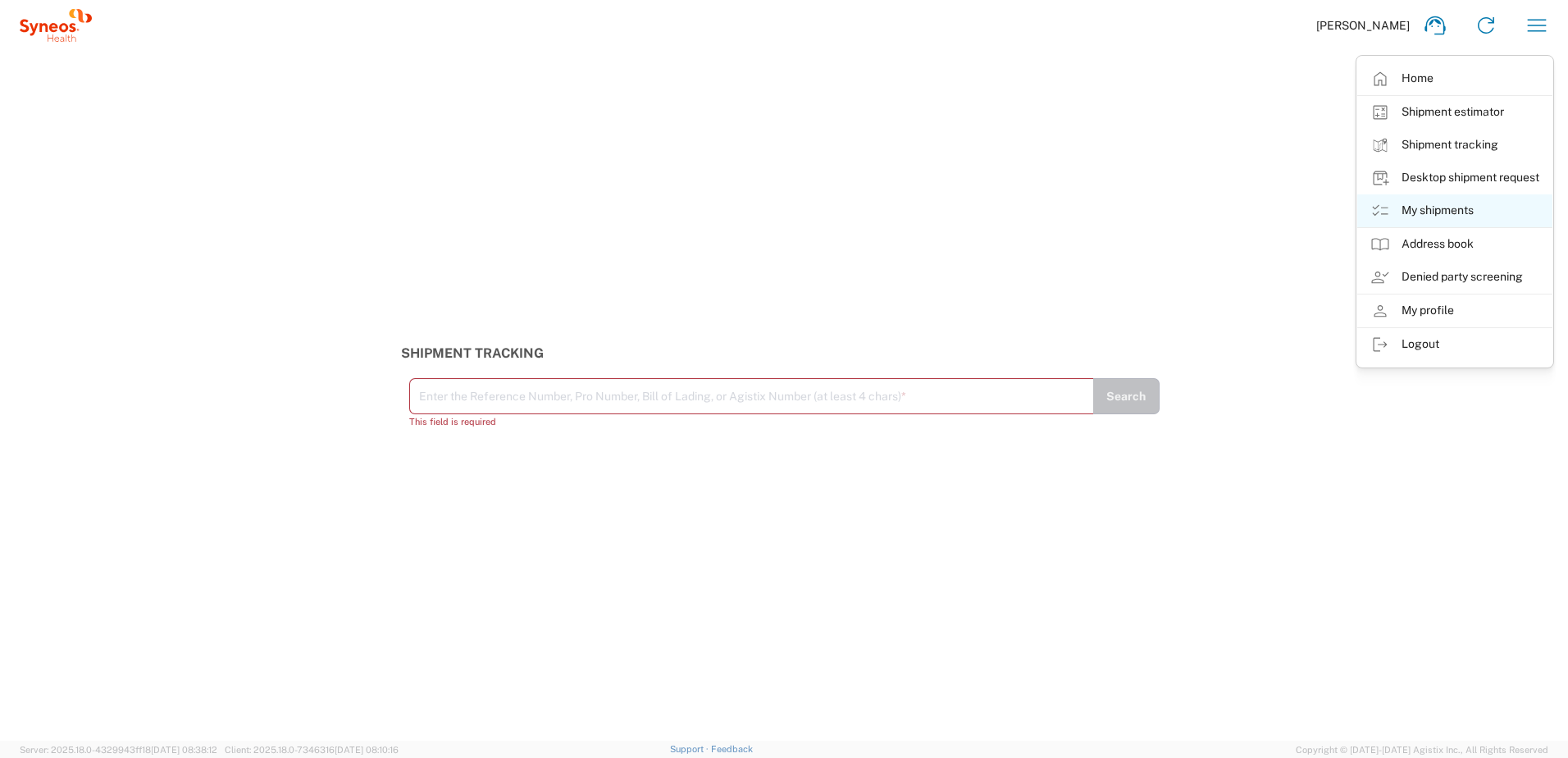
click at [1460, 217] on link "My shipments" at bounding box center [1454, 210] width 195 height 33
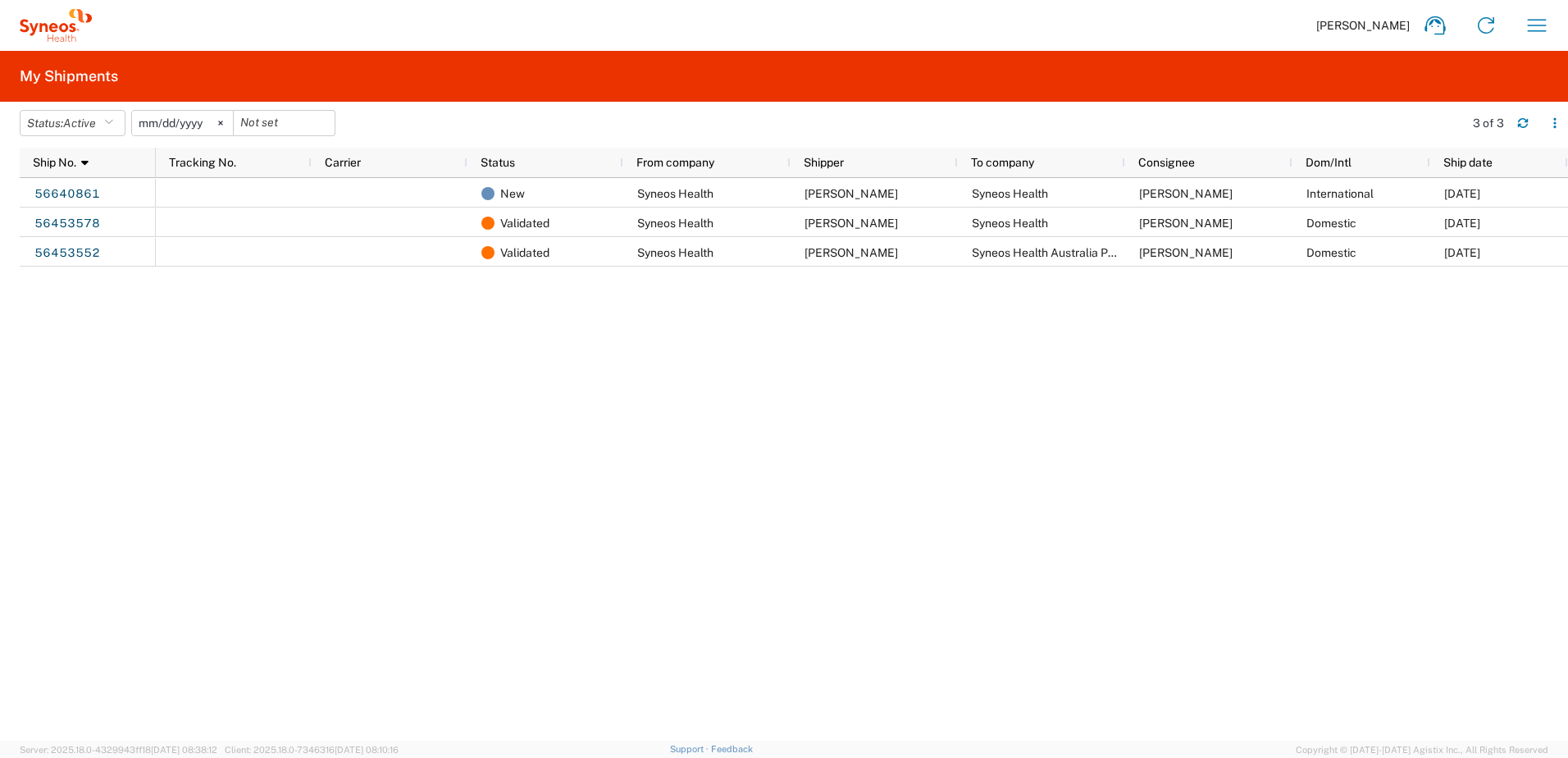
drag, startPoint x: 182, startPoint y: 3, endPoint x: 1039, endPoint y: 483, distance: 982.3
click at [1008, 497] on div "New Syneos Health [PERSON_NAME] Syneos Health [PERSON_NAME] International [DATE…" at bounding box center [862, 459] width 1412 height 563
drag, startPoint x: 593, startPoint y: 459, endPoint x: 332, endPoint y: 297, distance: 307.2
click at [593, 458] on div "New Syneos Health [PERSON_NAME] Syneos Health [PERSON_NAME] International [DATE…" at bounding box center [862, 459] width 1412 height 563
click at [114, 125] on icon "button" at bounding box center [109, 123] width 9 height 11
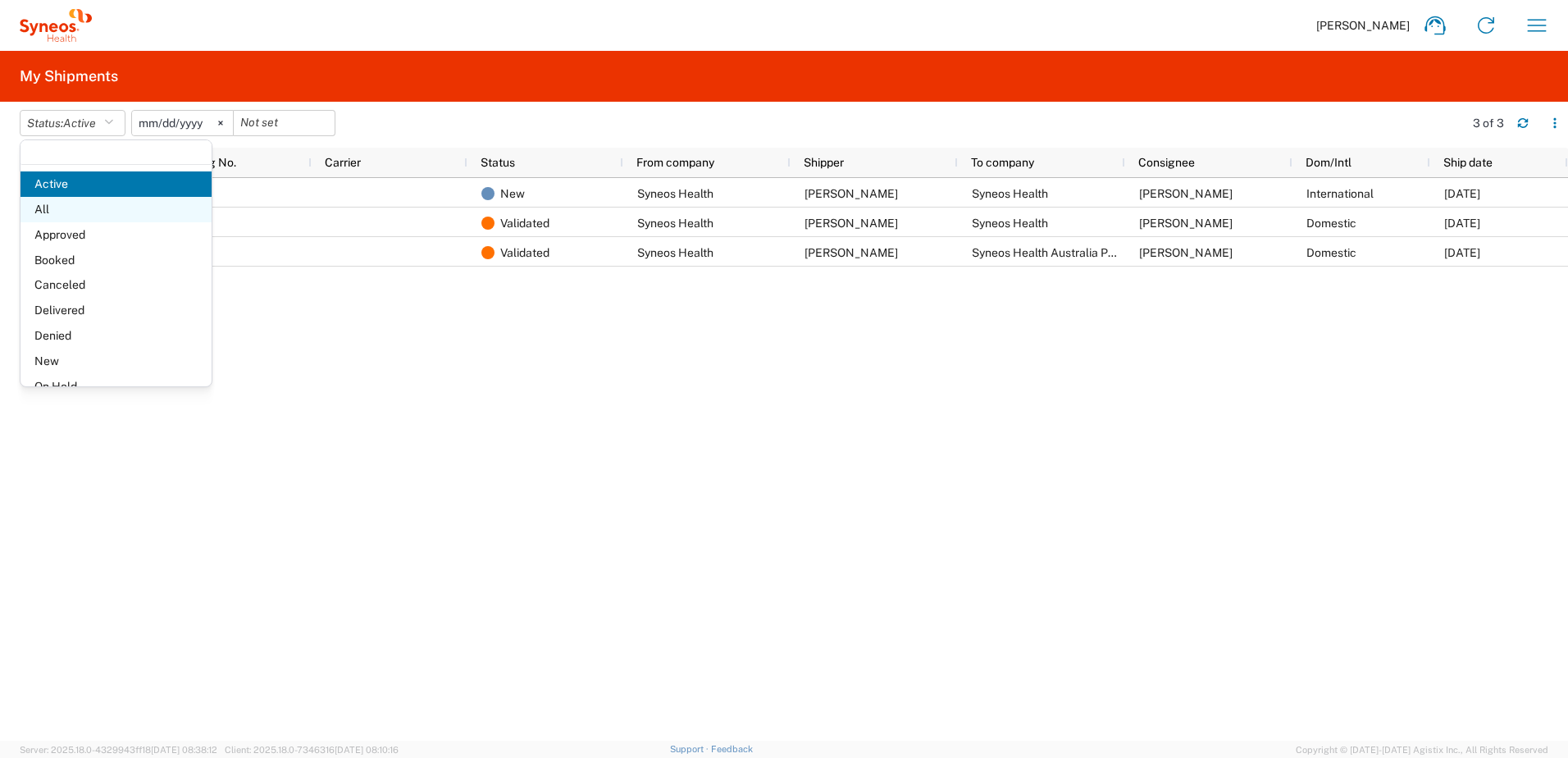
click at [62, 215] on span "All" at bounding box center [115, 209] width 191 height 25
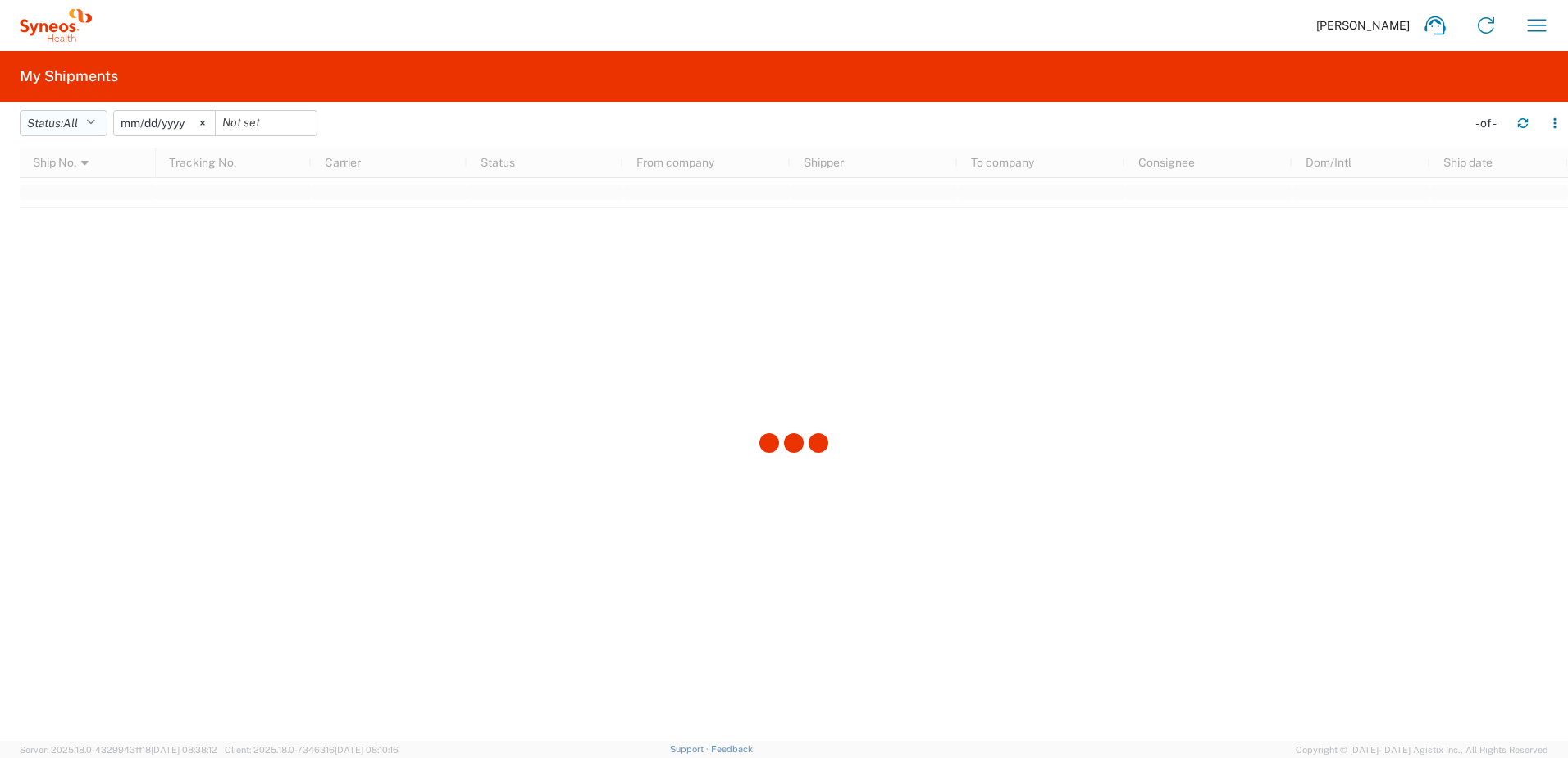
click at [86, 126] on button "Status: All" at bounding box center [63, 123] width 87 height 26
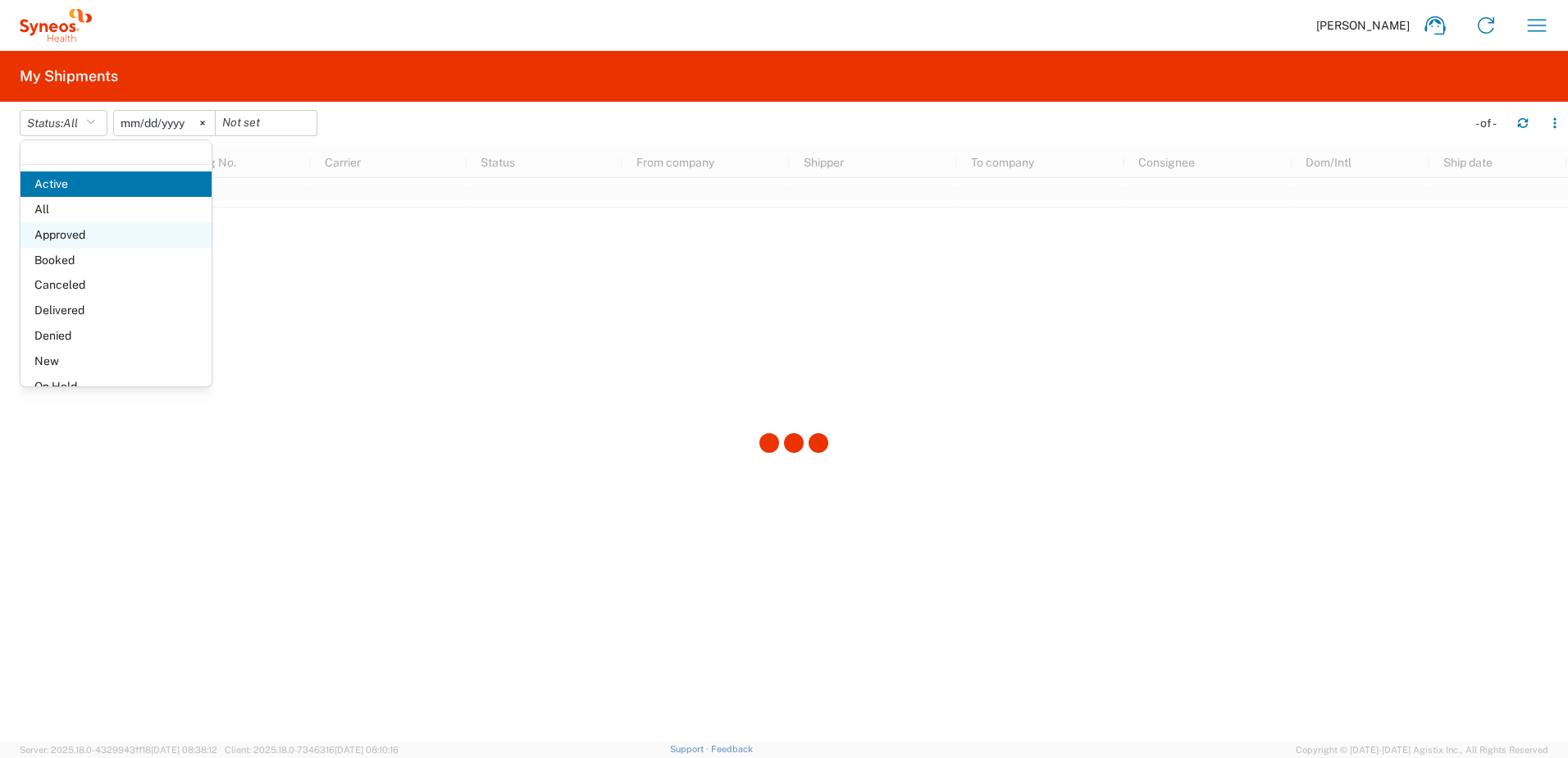
click at [84, 237] on span "Approved" at bounding box center [115, 235] width 191 height 25
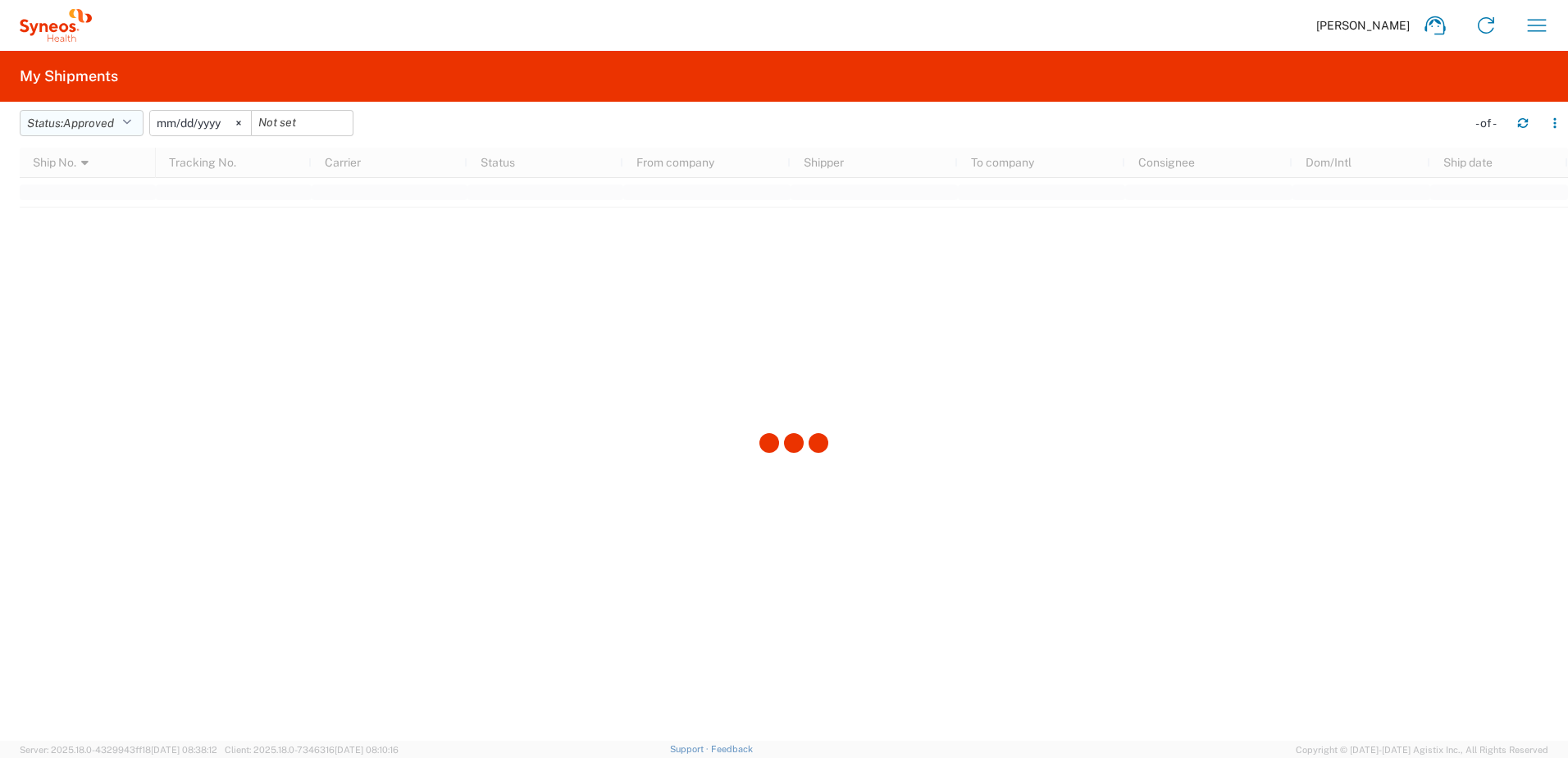
click at [103, 128] on span "Approved" at bounding box center [88, 123] width 51 height 13
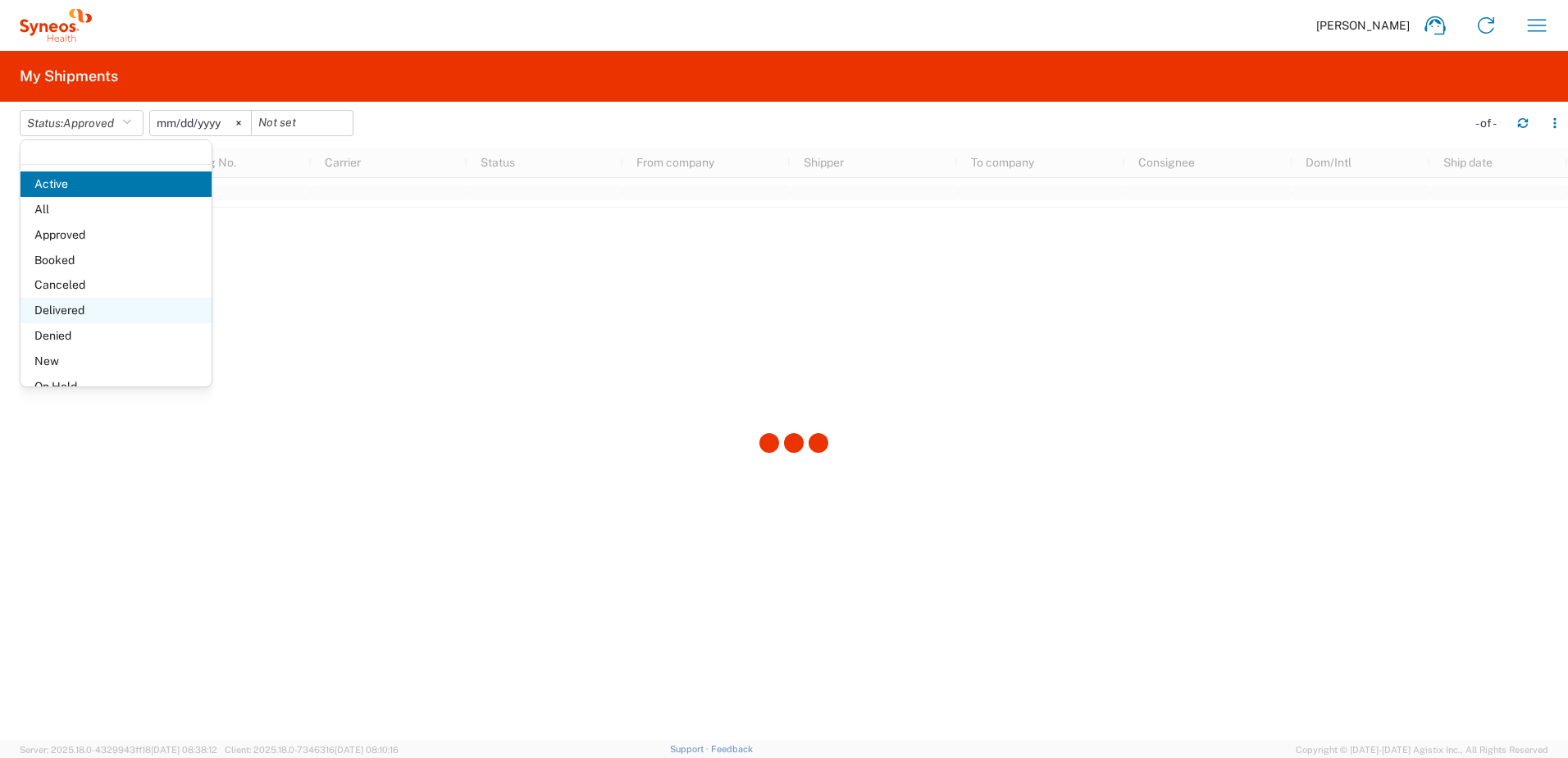
click at [77, 302] on span "Delivered" at bounding box center [115, 310] width 191 height 25
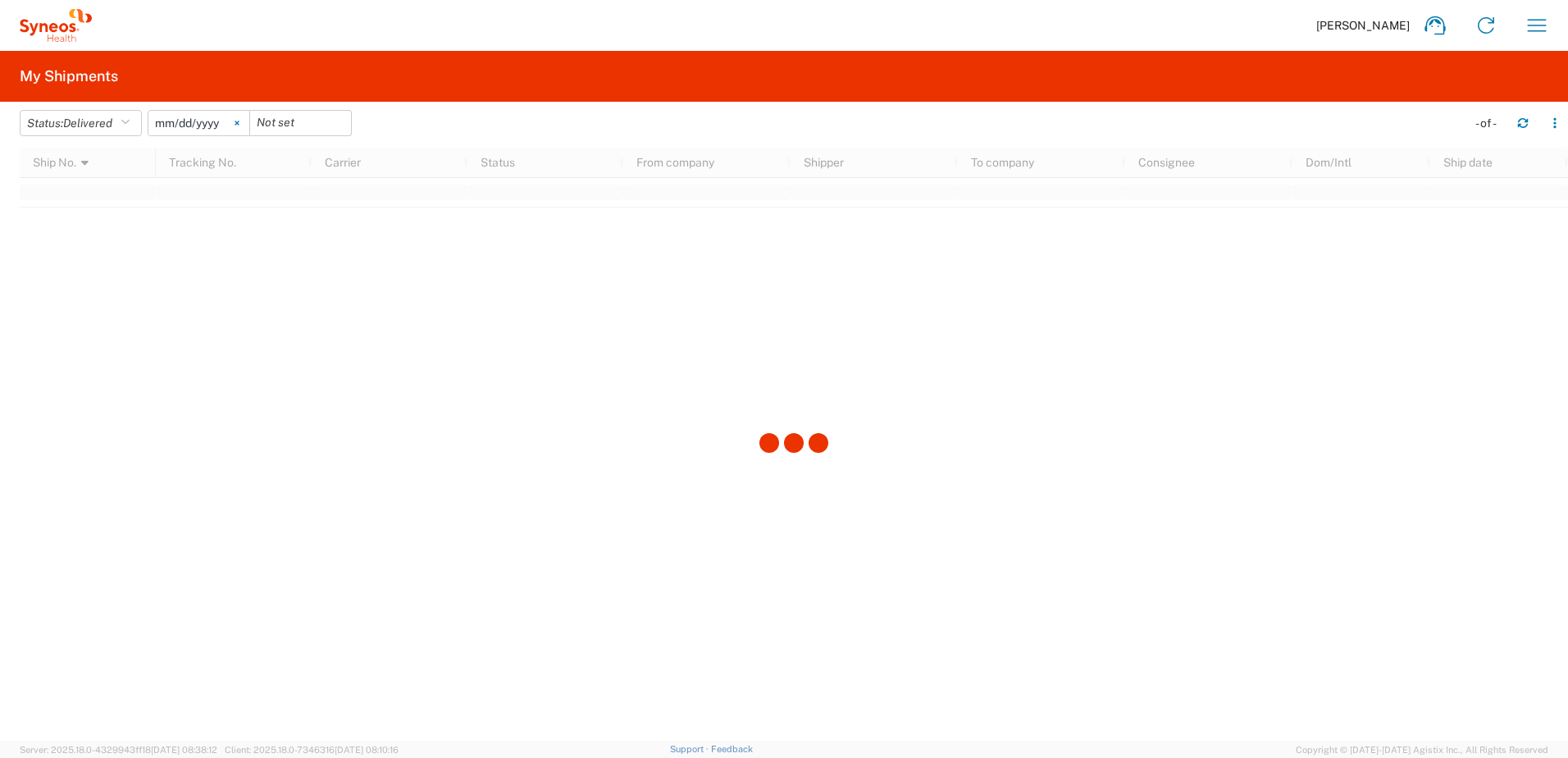
click at [238, 122] on icon at bounding box center [237, 123] width 4 height 4
click at [302, 295] on div at bounding box center [793, 443] width 1548 height 593
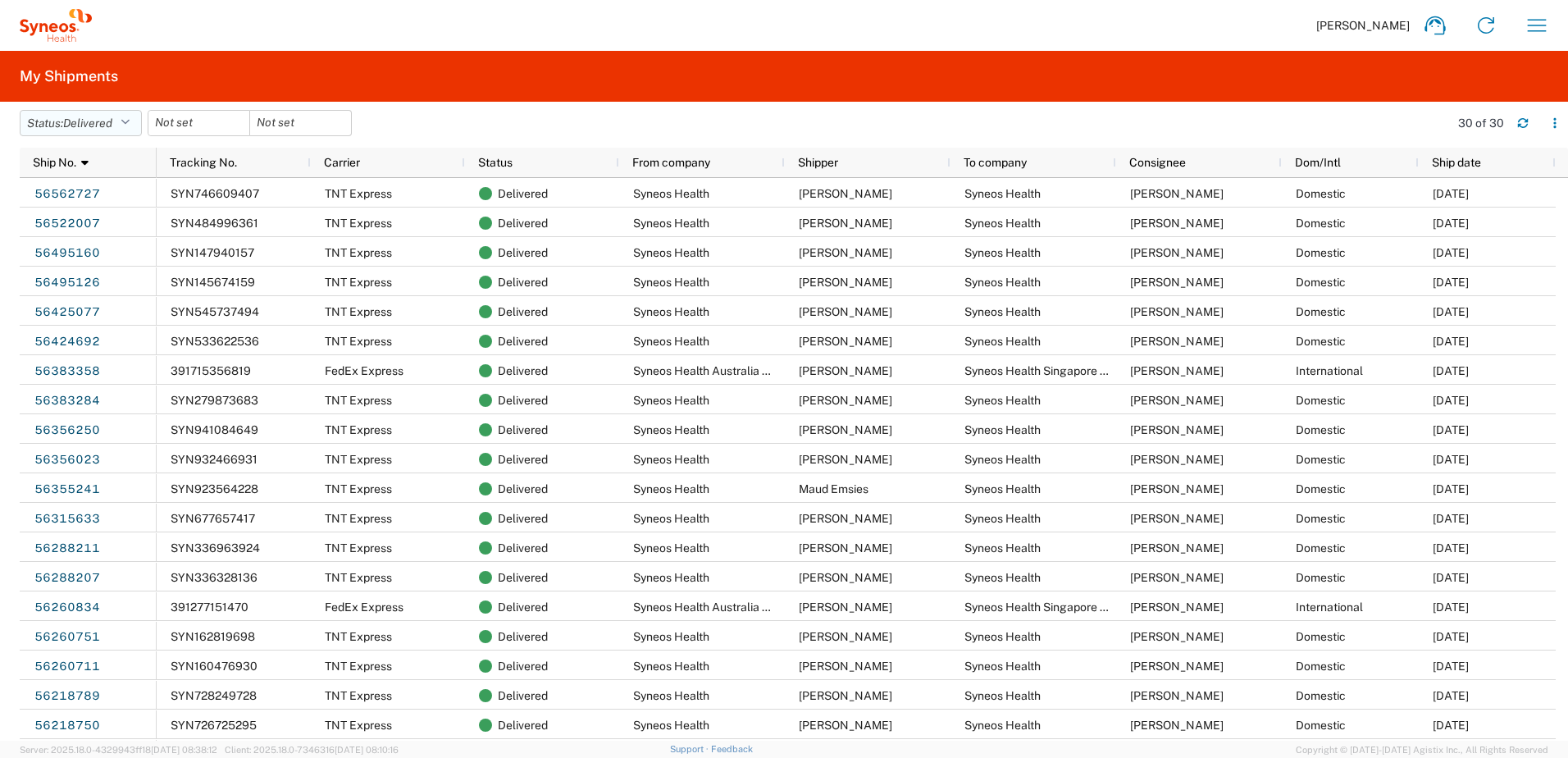
click at [107, 122] on span "Delivered" at bounding box center [87, 123] width 49 height 13
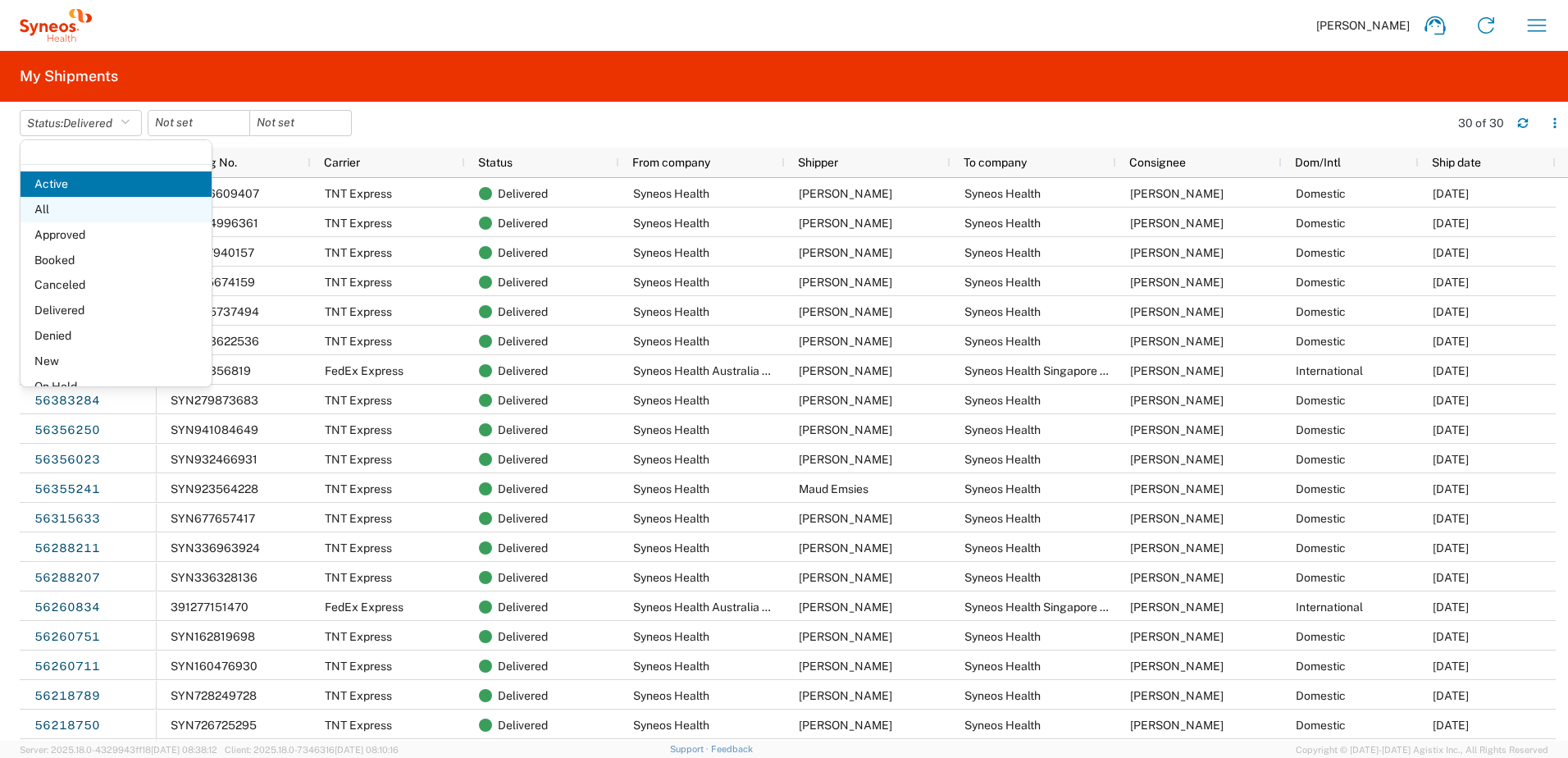
click at [103, 204] on span "All" at bounding box center [115, 209] width 191 height 25
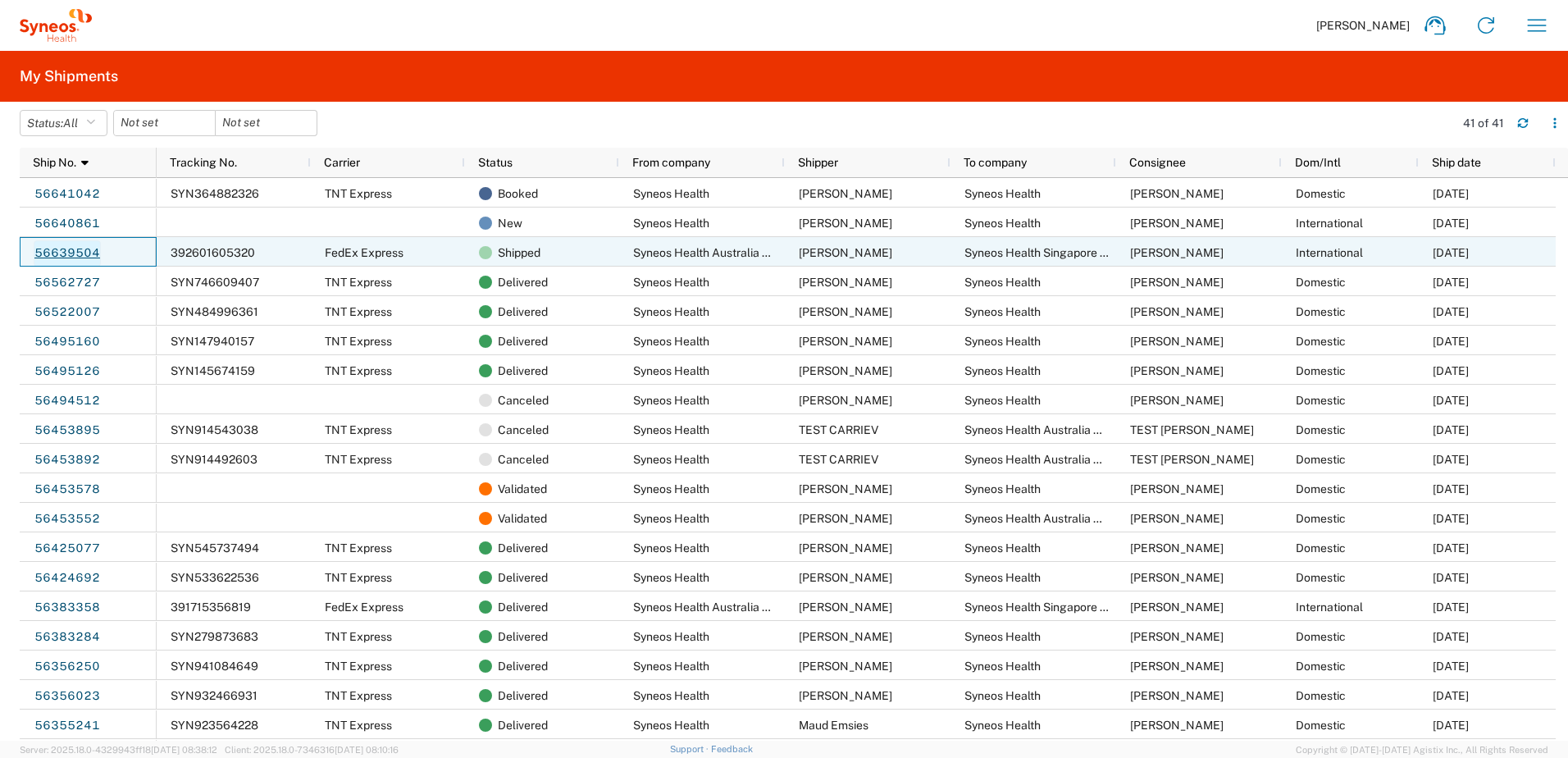
click at [80, 248] on link "56639504" at bounding box center [68, 254] width 68 height 26
